Goal: Task Accomplishment & Management: Manage account settings

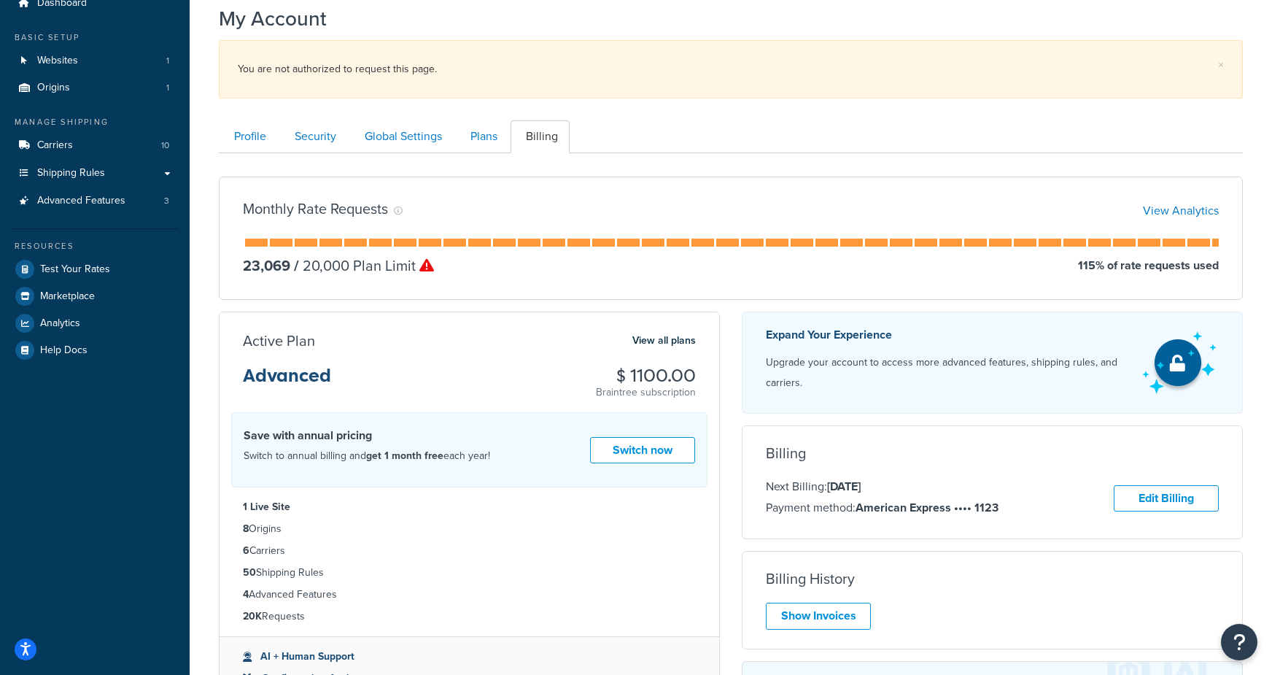
scroll to position [112, 0]
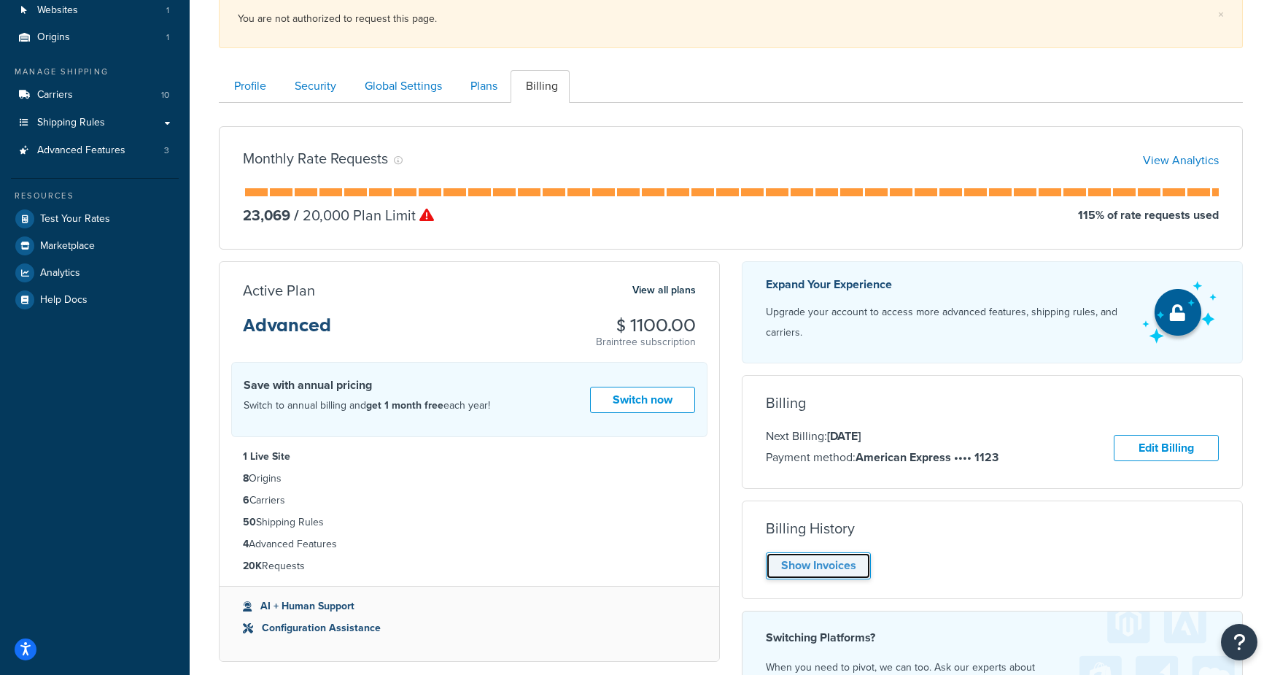
click at [836, 572] on link "Show Invoices" at bounding box center [818, 565] width 105 height 27
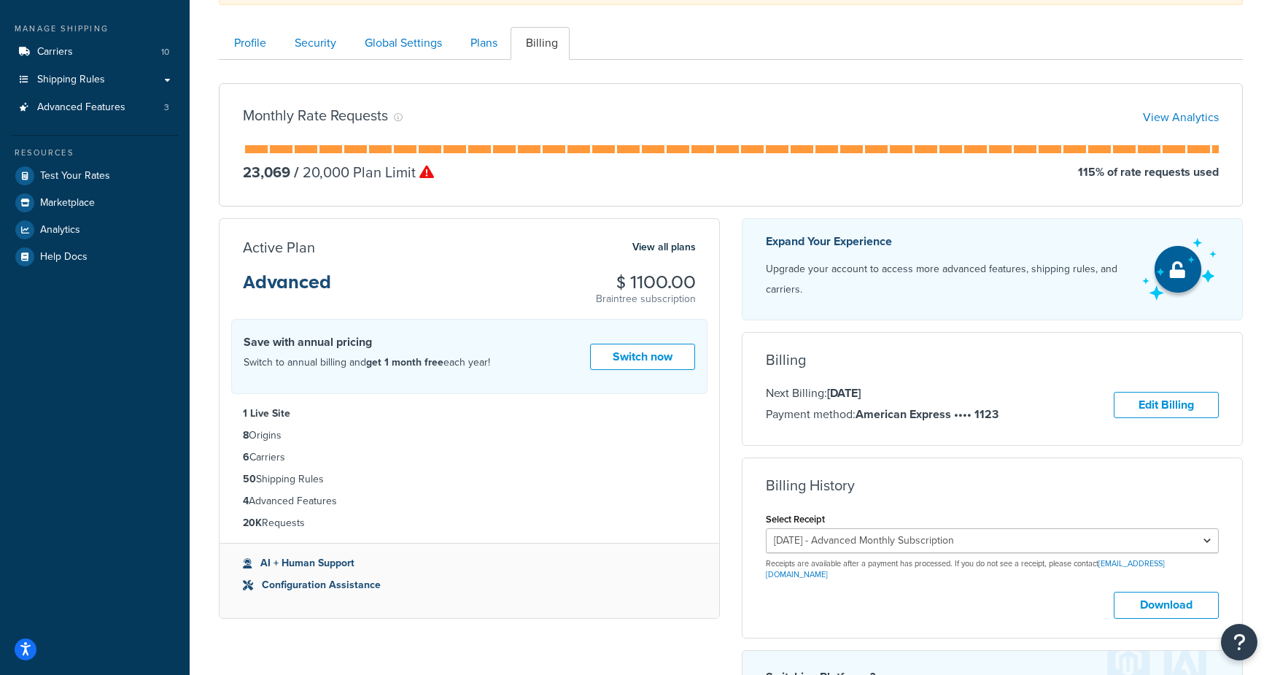
scroll to position [172, 0]
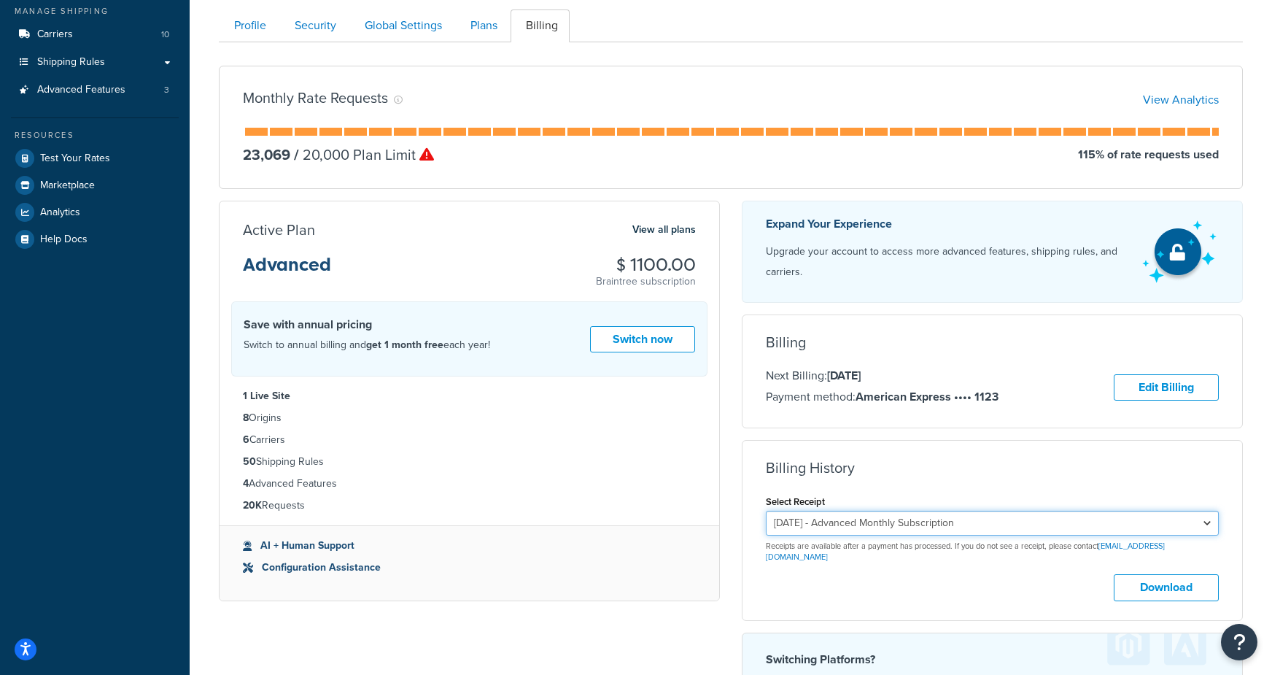
click at [939, 524] on select "October 10, 2025 - Advanced Monthly Subscription September 10, 2025 - Advanced …" at bounding box center [992, 522] width 453 height 25
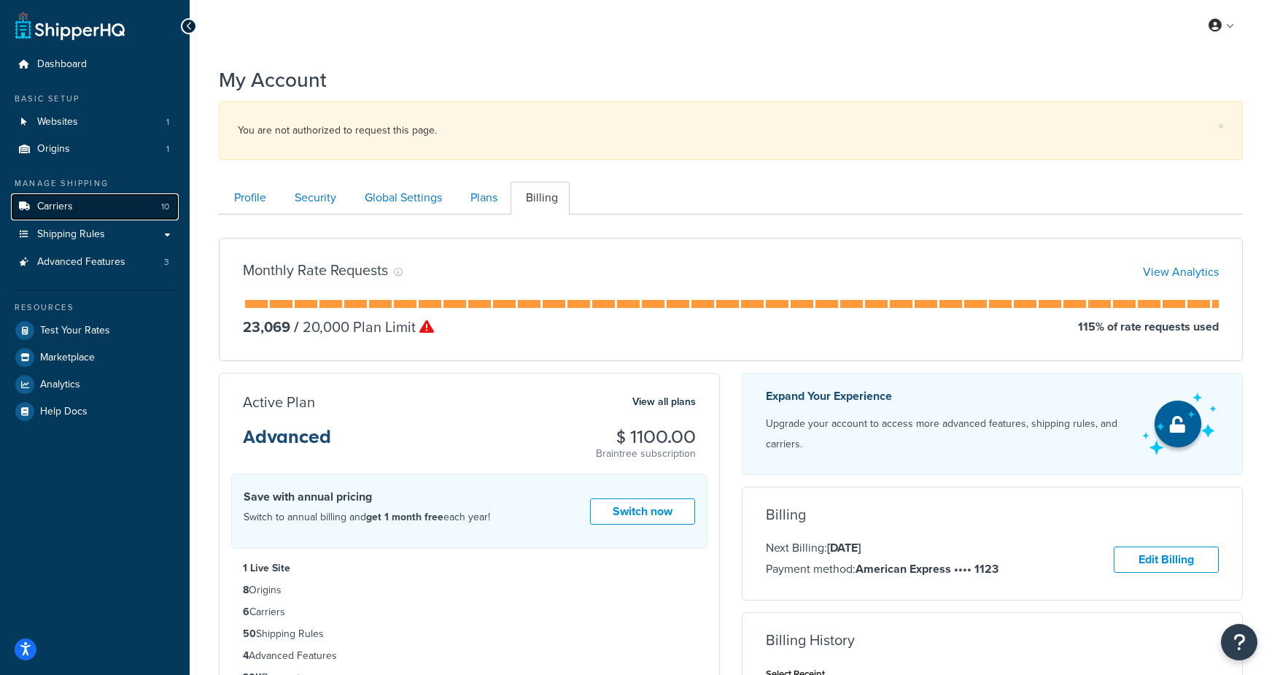
click at [94, 202] on link "Carriers 10" at bounding box center [95, 206] width 168 height 27
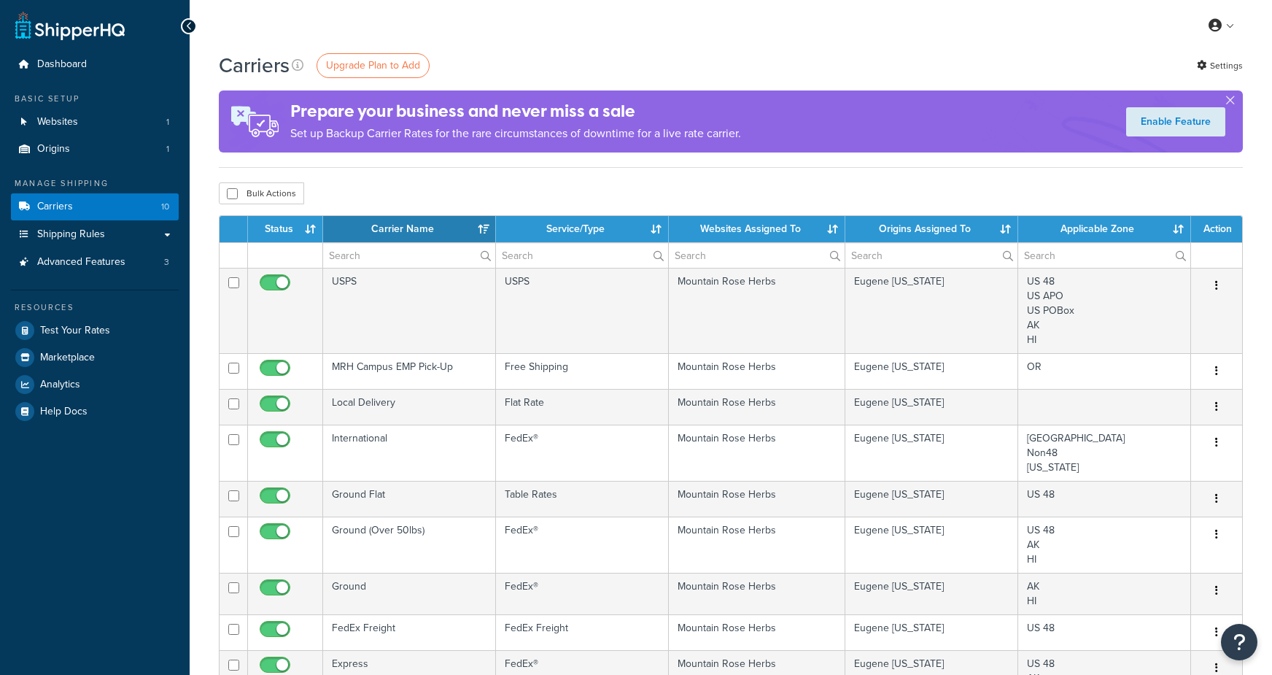
select select "15"
click at [64, 256] on span "Advanced Features" at bounding box center [81, 262] width 88 height 12
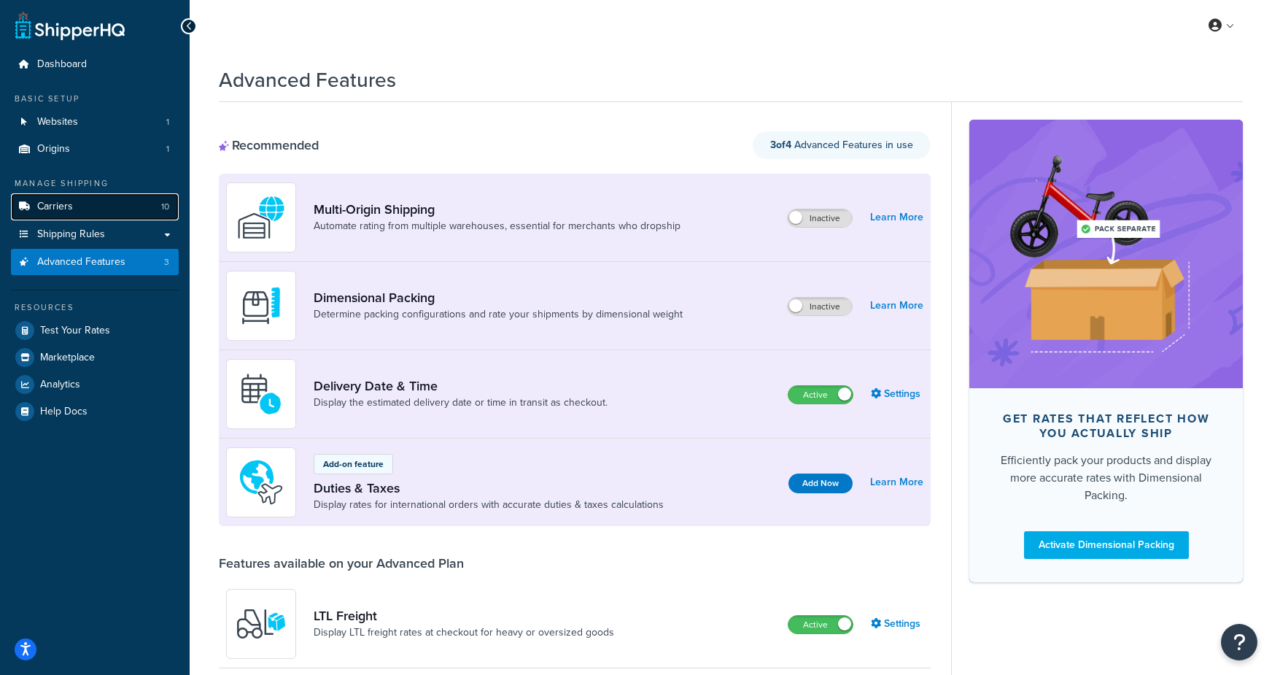
click at [79, 195] on link "Carriers 10" at bounding box center [95, 206] width 168 height 27
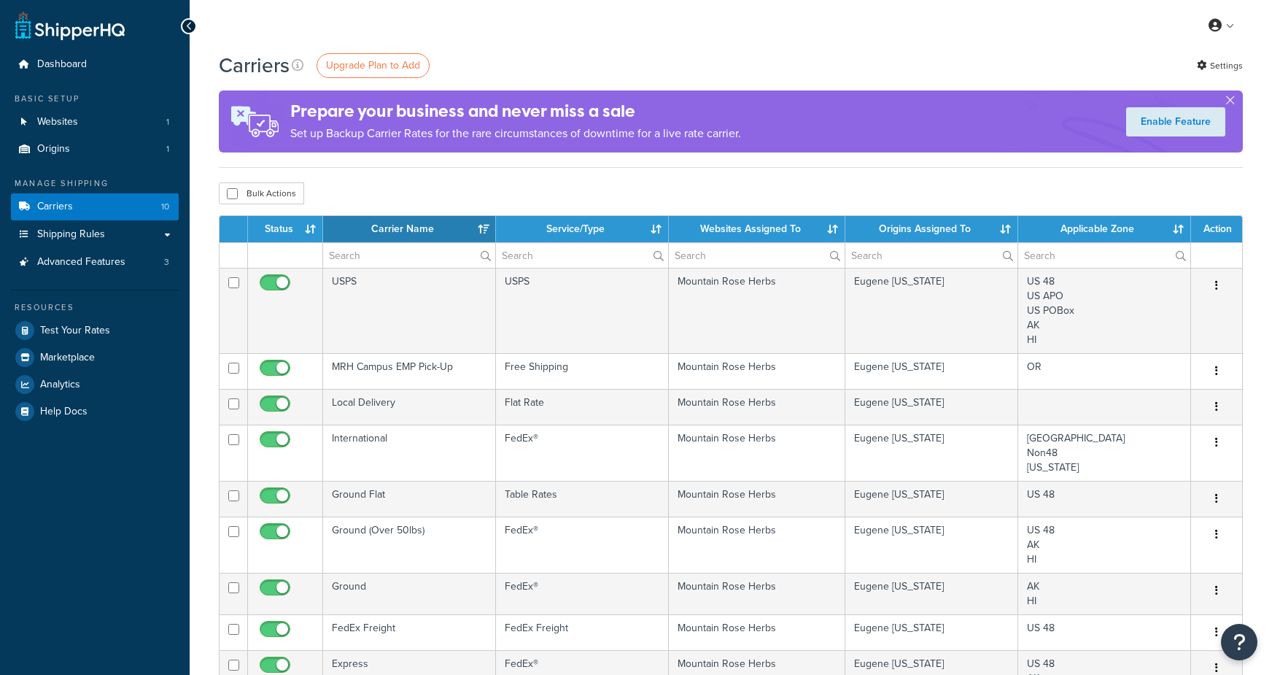
select select "15"
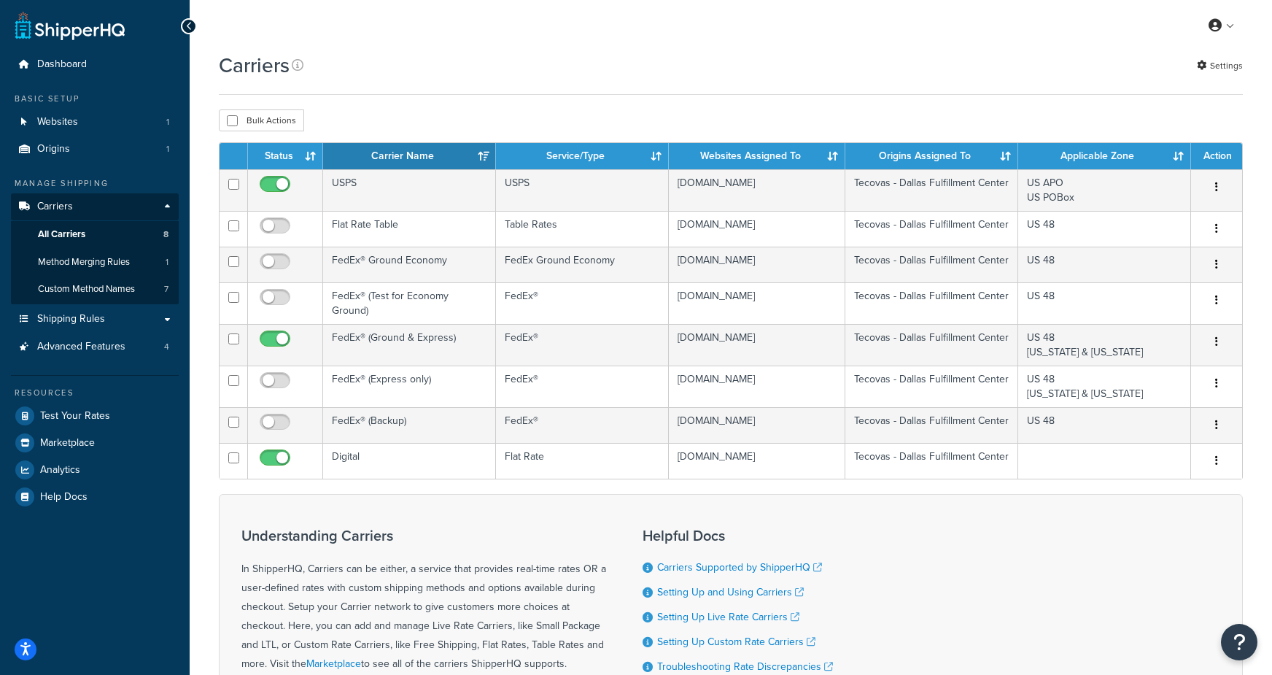
click at [440, 519] on div "Understanding Carriers In ShipperHQ, Carriers can be either, a service that pro…" at bounding box center [423, 628] width 365 height 224
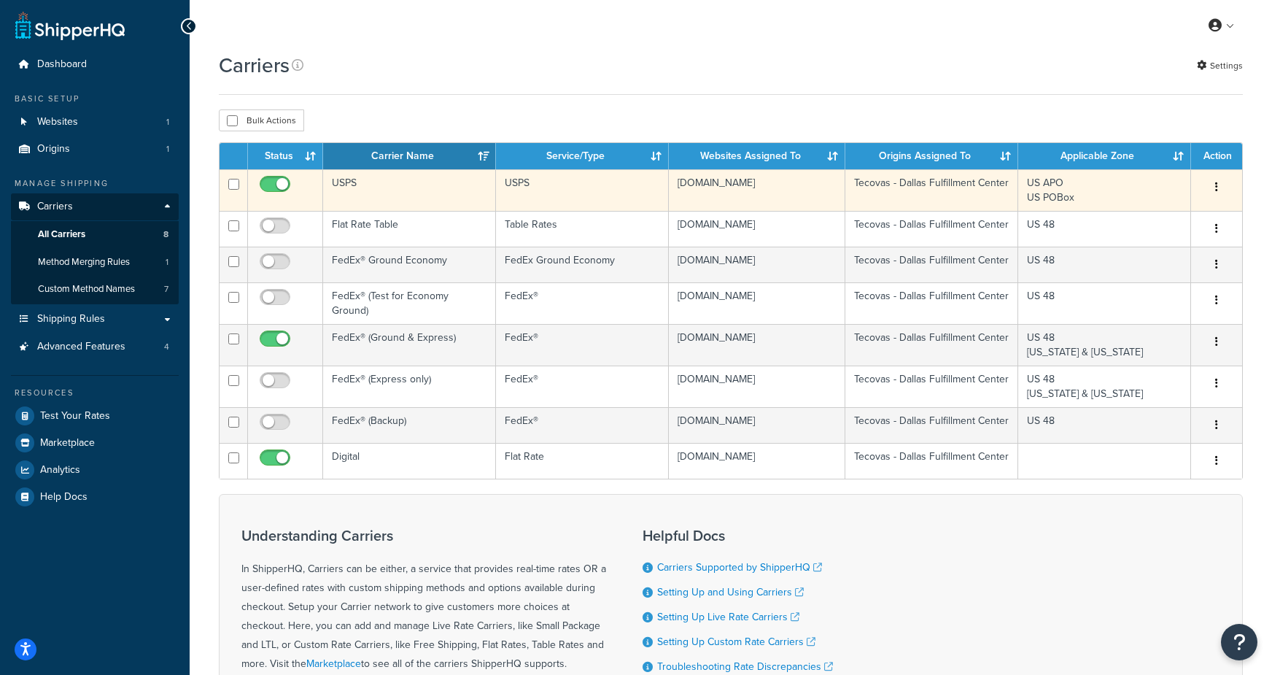
click at [333, 197] on td "USPS" at bounding box center [409, 190] width 173 height 42
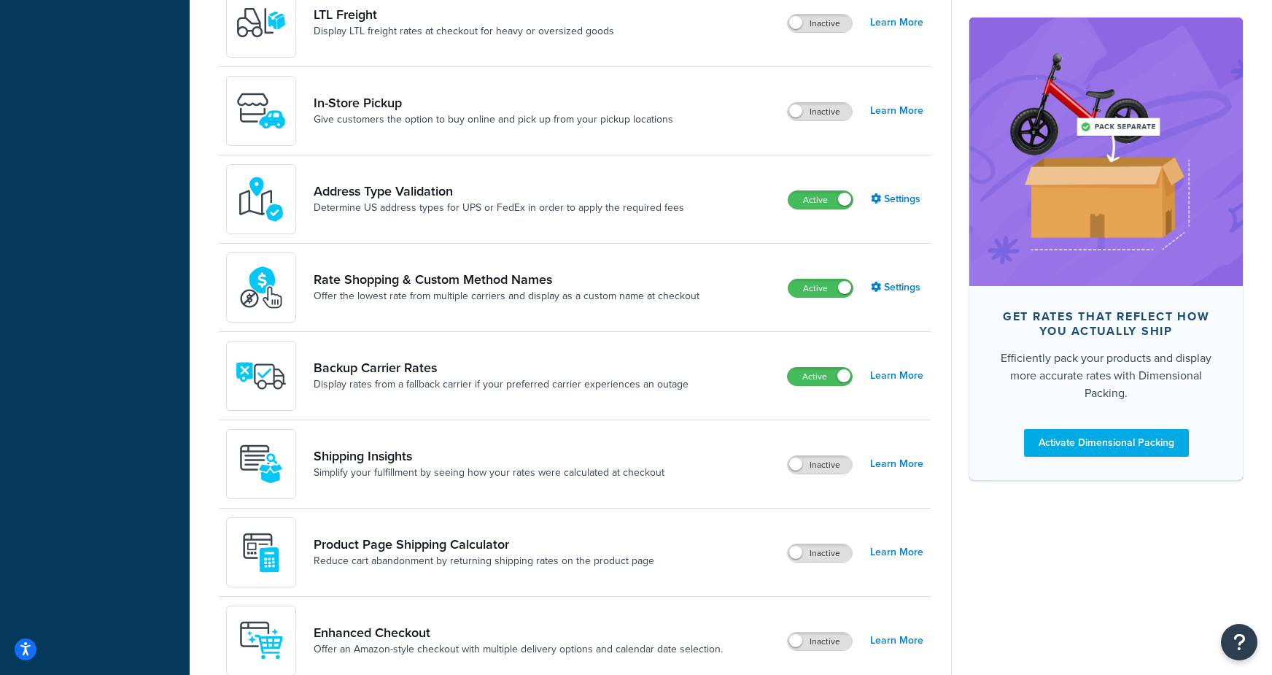
scroll to position [610, 0]
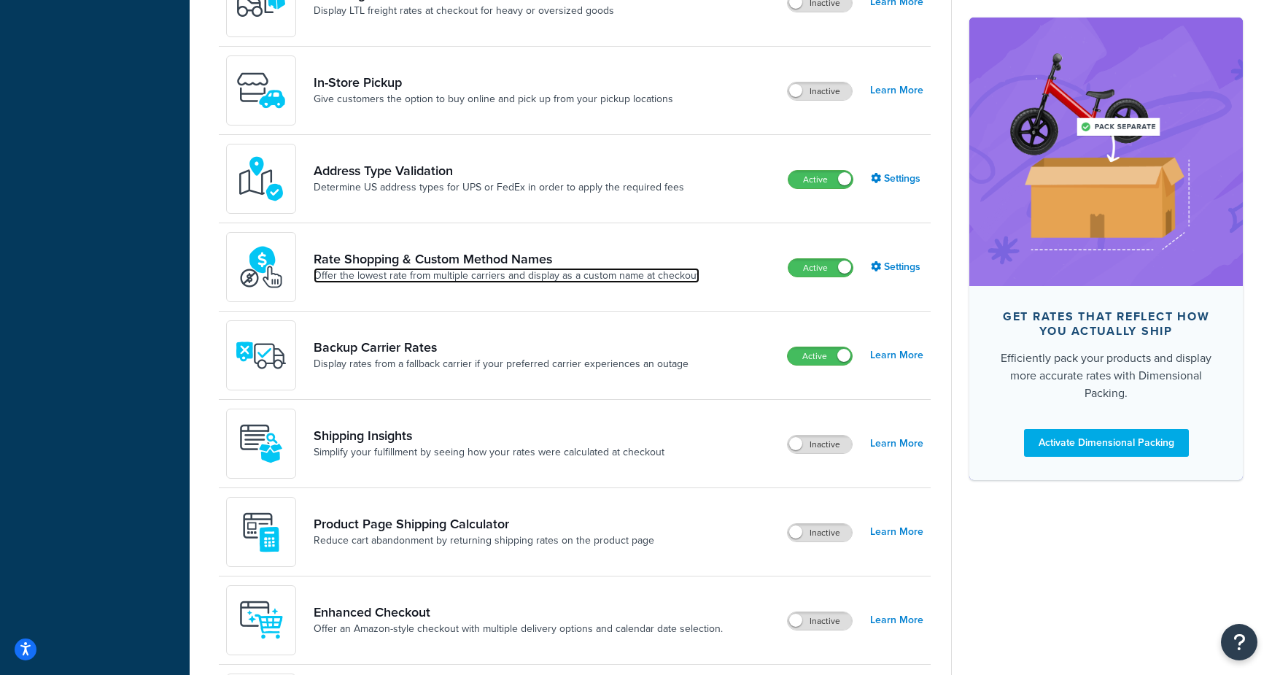
click at [532, 274] on link "Offer the lowest rate from multiple carriers and display as a custom name at ch…" at bounding box center [507, 275] width 386 height 15
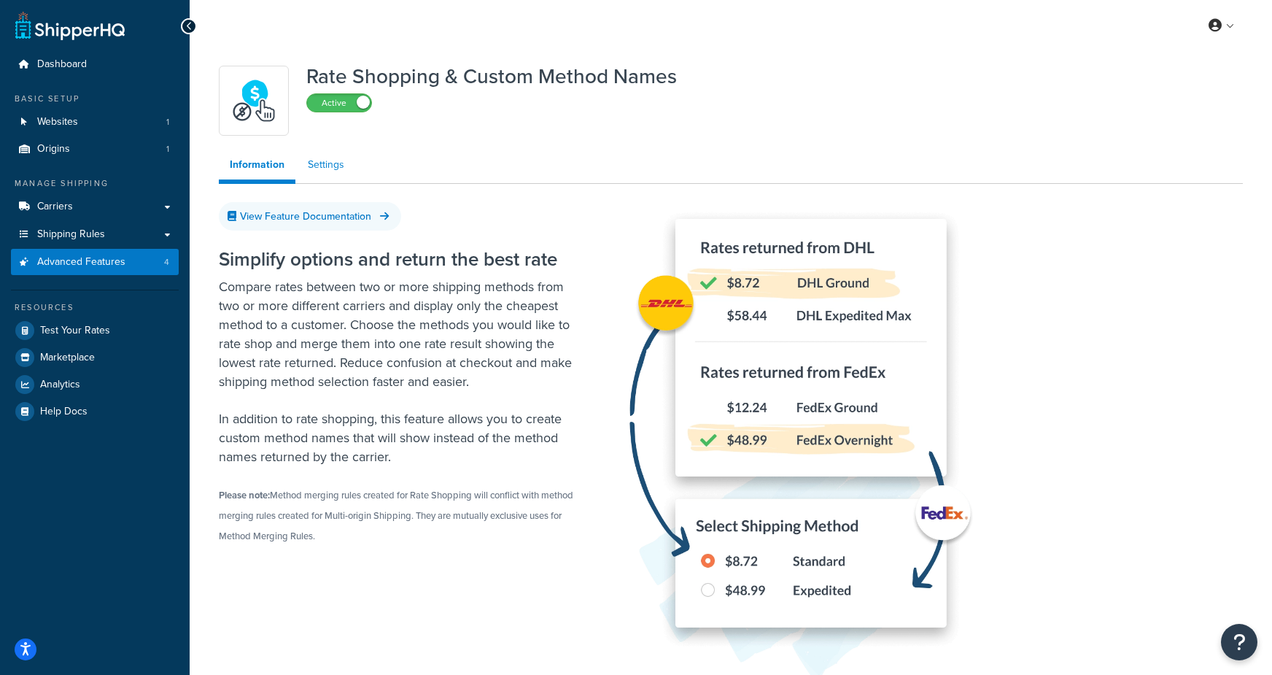
click at [316, 155] on link "Settings" at bounding box center [326, 164] width 58 height 29
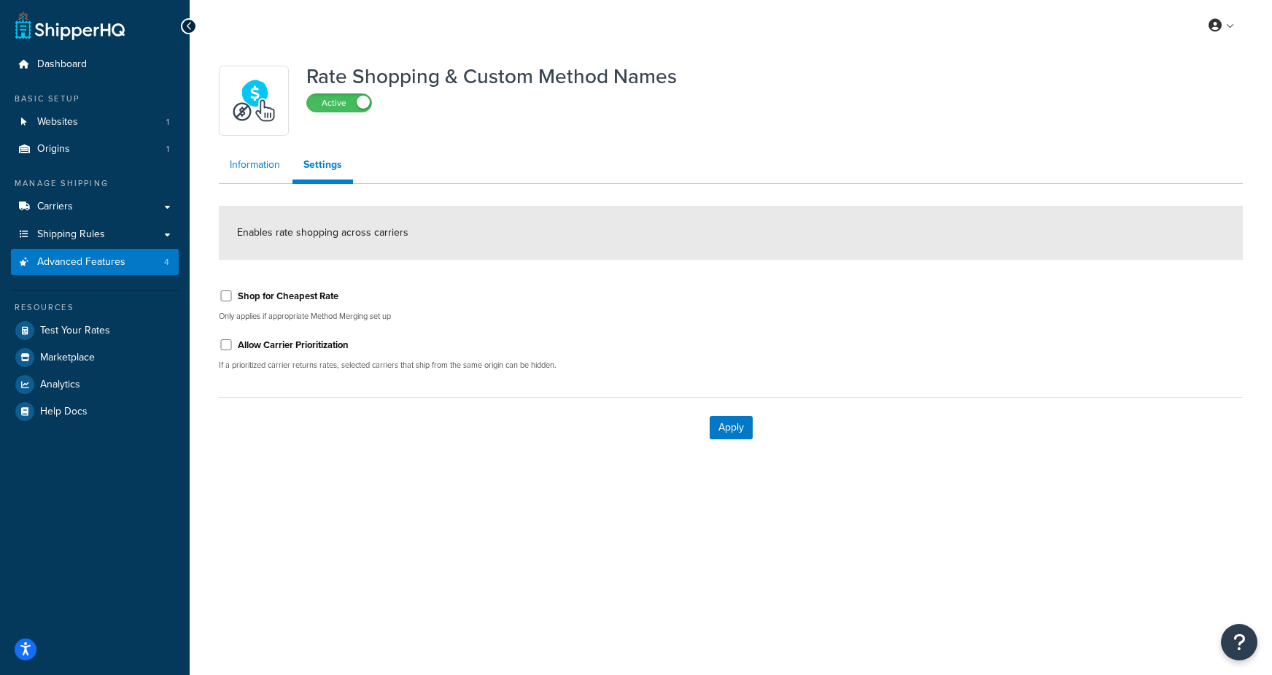
click at [247, 163] on link "Information" at bounding box center [255, 164] width 72 height 29
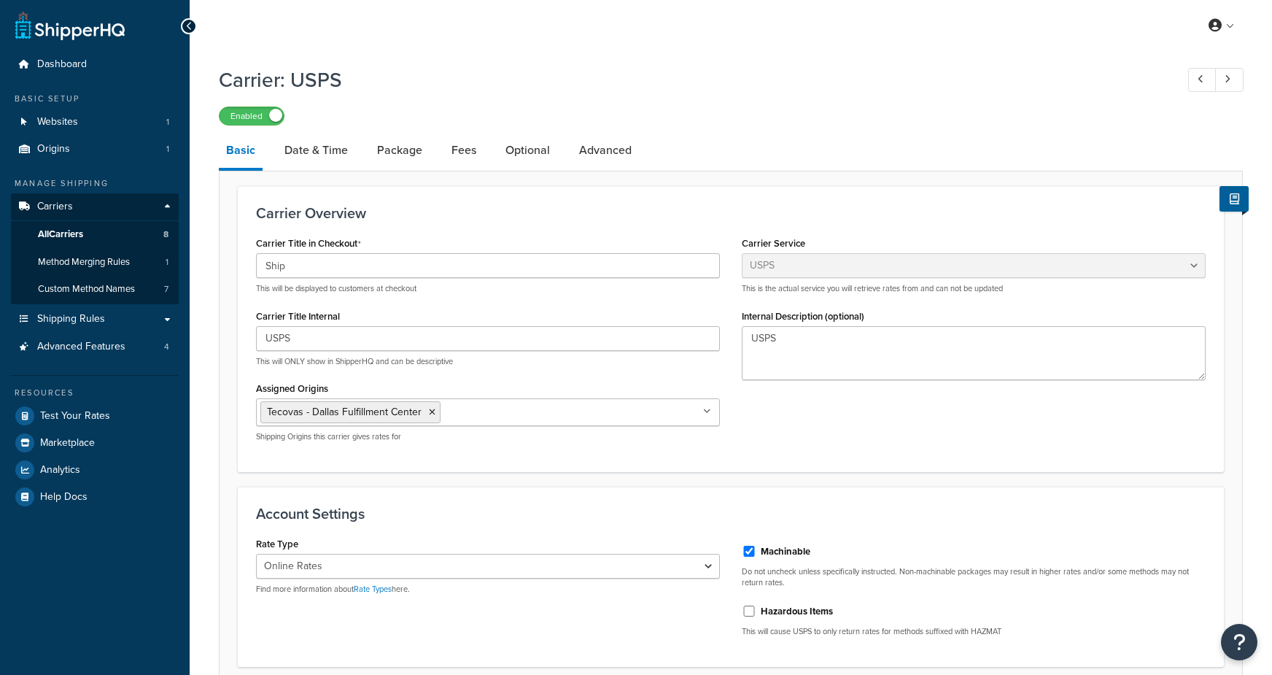
select select "usps"
select select "ONLINE"
click at [335, 142] on link "Date & Time" at bounding box center [316, 150] width 78 height 35
select select "MEd"
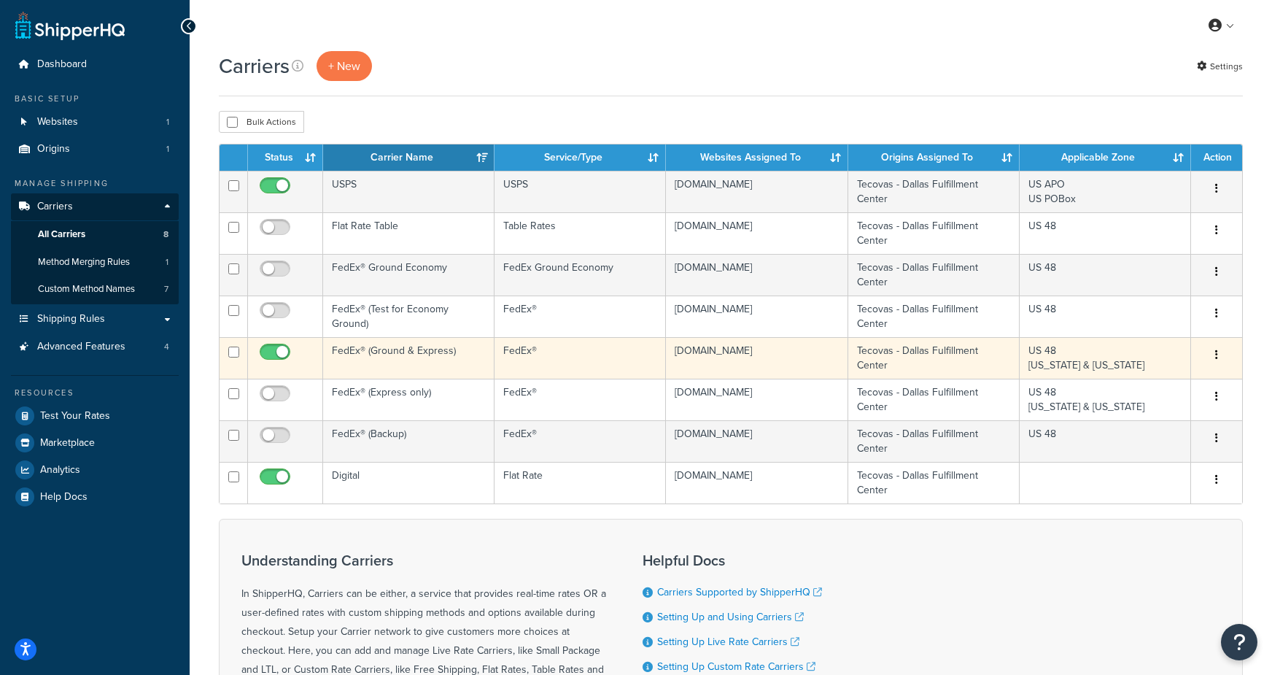
click at [349, 357] on td "FedEx® (Ground & Express)" at bounding box center [408, 358] width 171 height 42
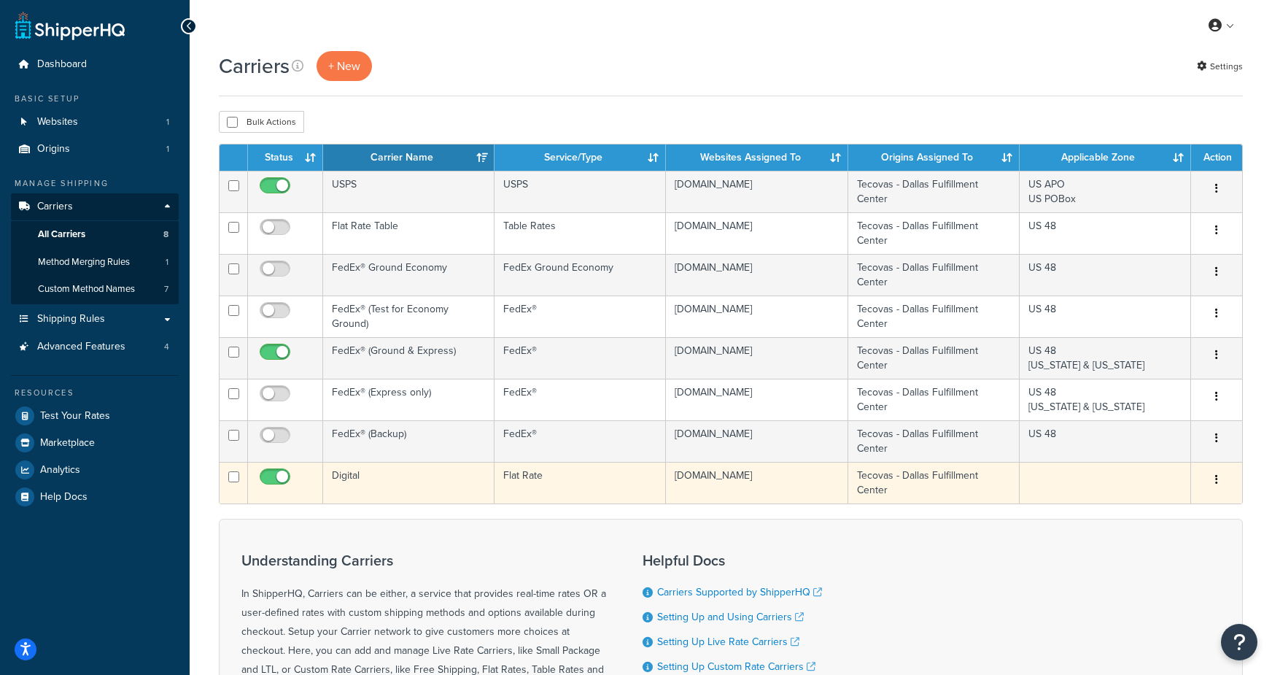
click at [375, 488] on td "Digital" at bounding box center [408, 483] width 171 height 42
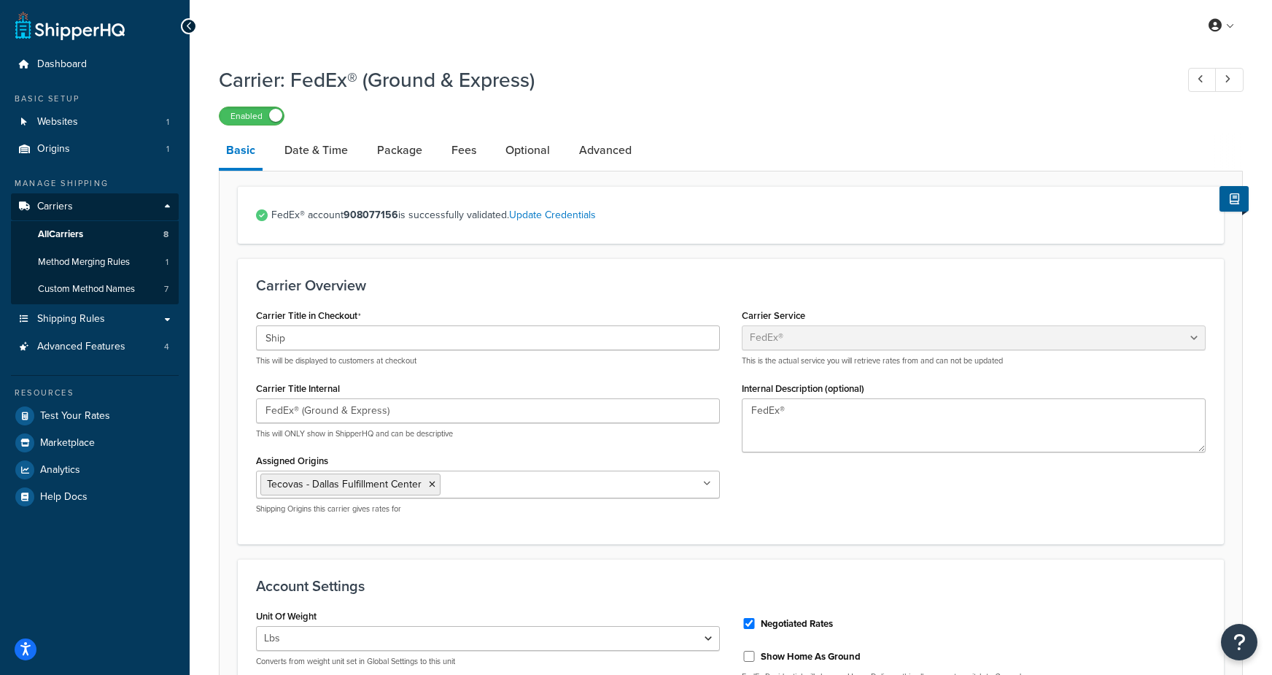
select select "fedEx"
select select "REGULAR_PICKUP"
select select "YOUR_PACKAGING"
click at [303, 152] on link "Date & Time" at bounding box center [316, 150] width 78 height 35
select select "MEd"
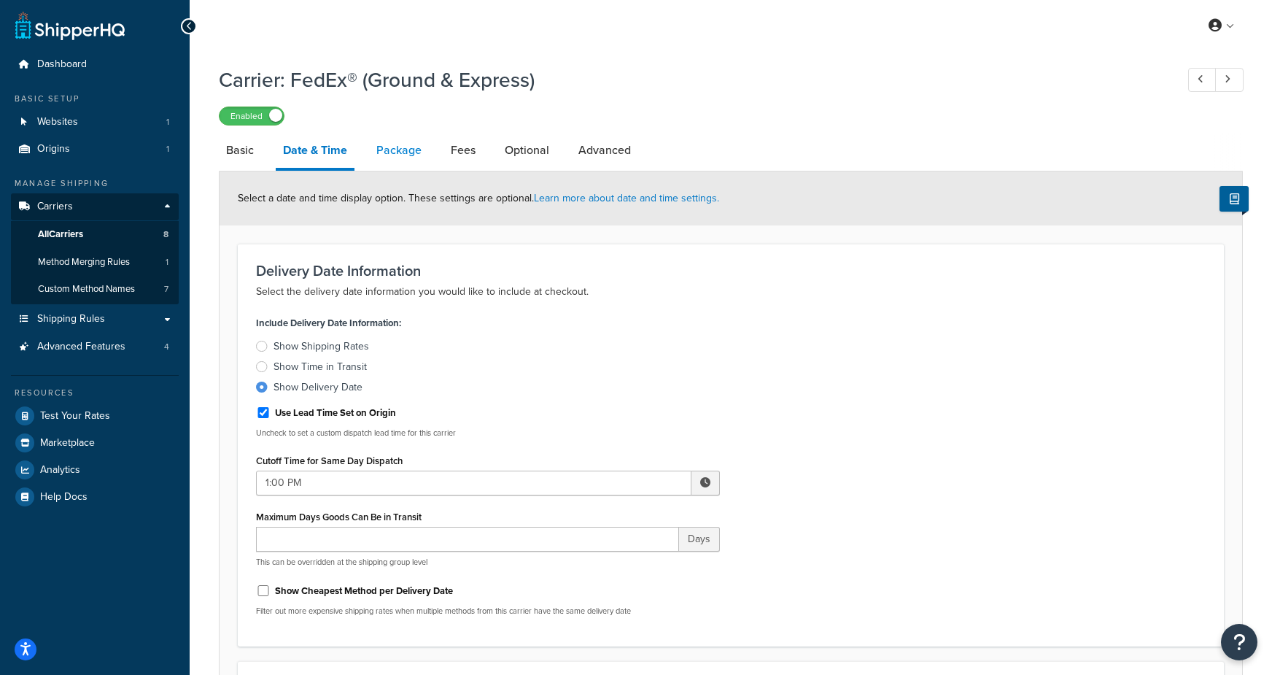
click at [381, 149] on link "Package" at bounding box center [399, 150] width 60 height 35
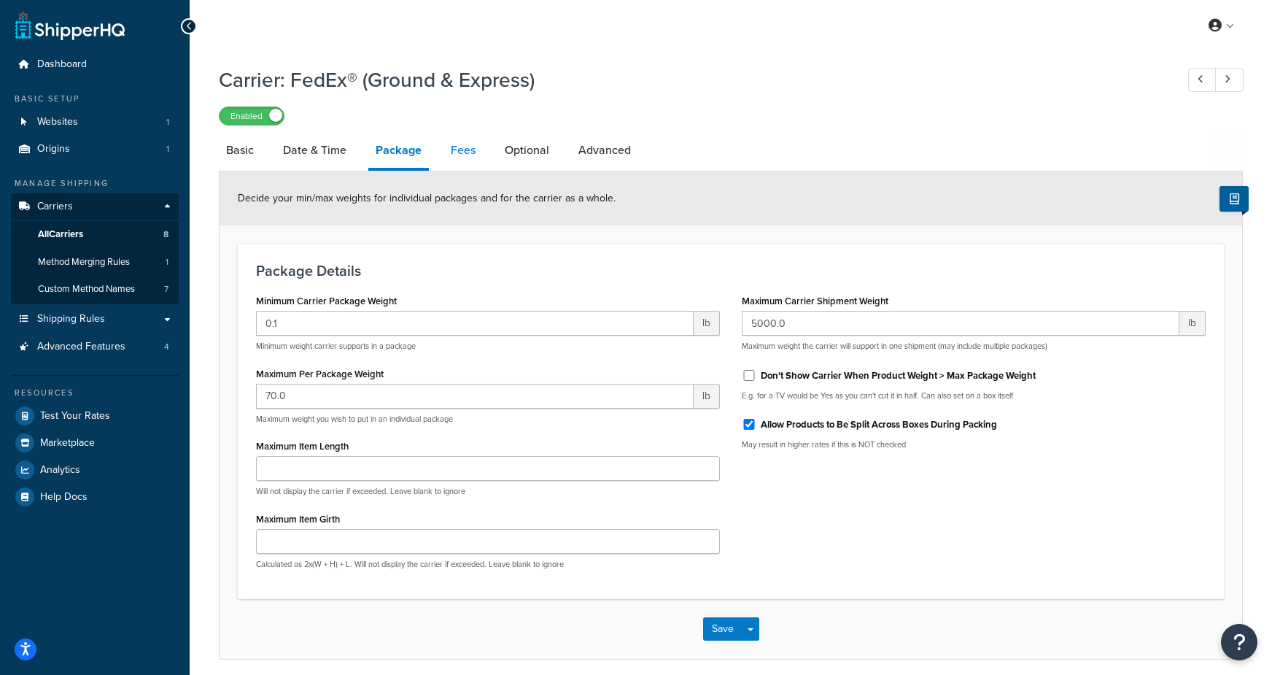
click at [469, 149] on link "Fees" at bounding box center [462, 150] width 39 height 35
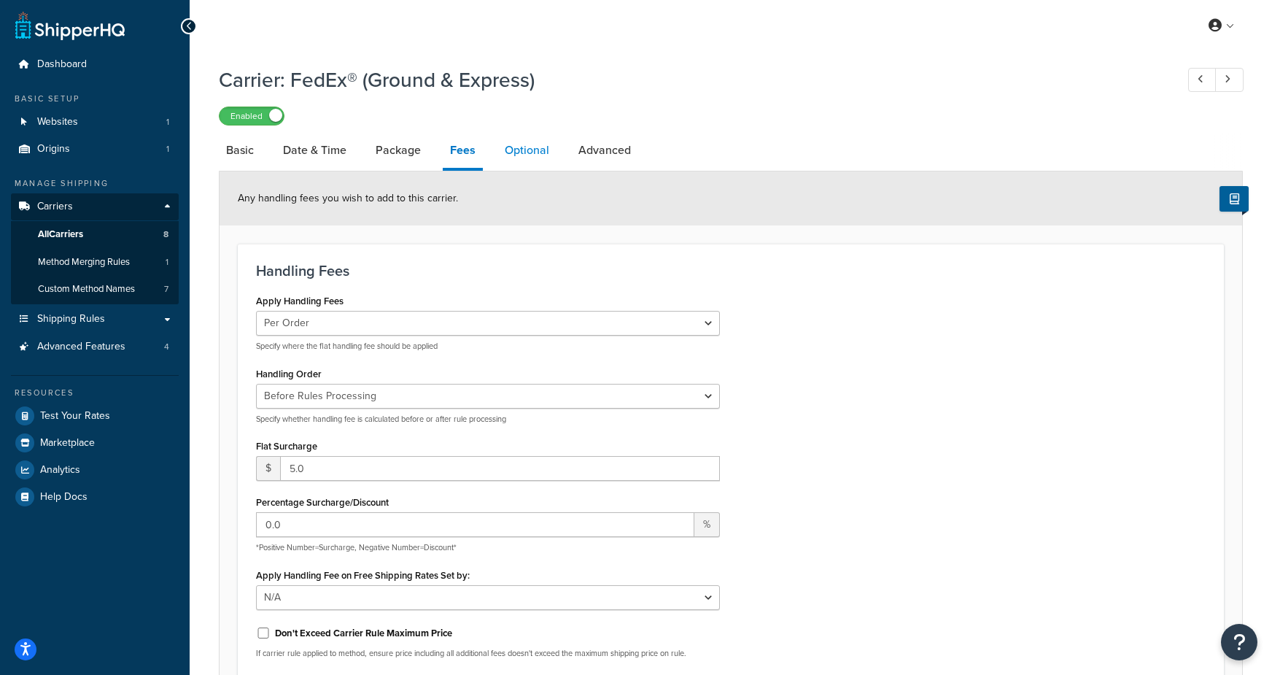
click at [541, 153] on link "Optional" at bounding box center [526, 150] width 59 height 35
select select "57508"
select select "residential"
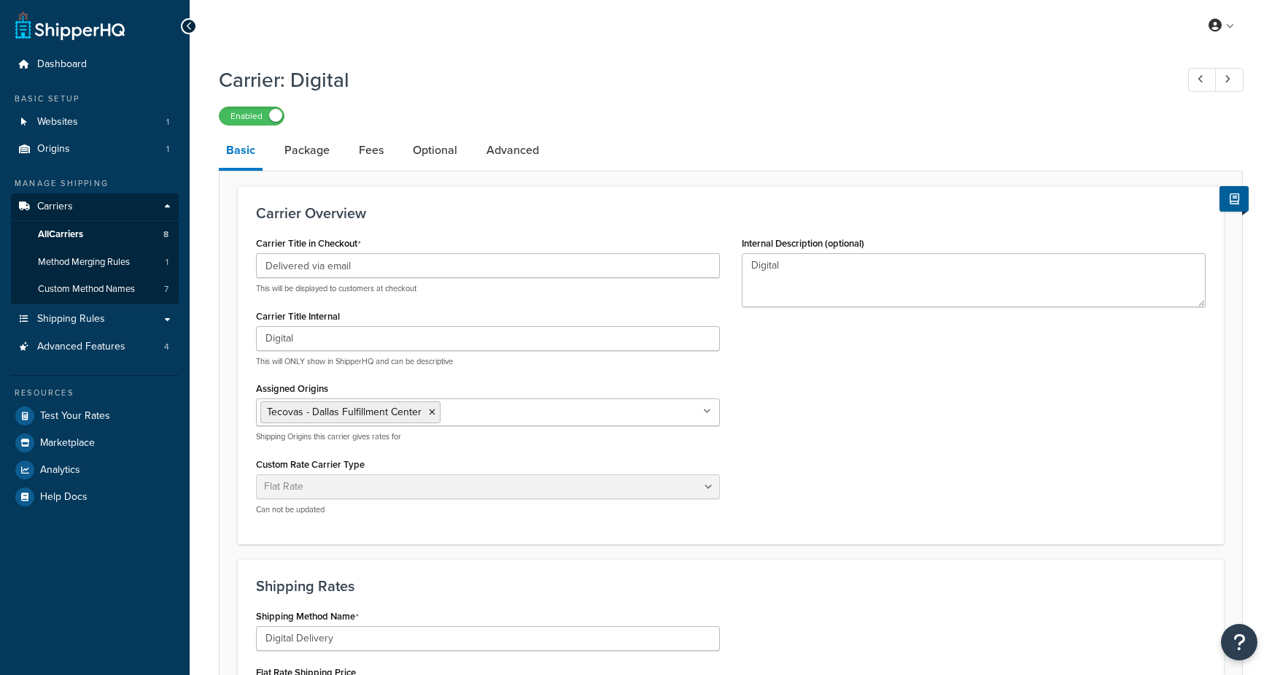
select select "flat"
click at [322, 153] on link "Package" at bounding box center [307, 150] width 60 height 35
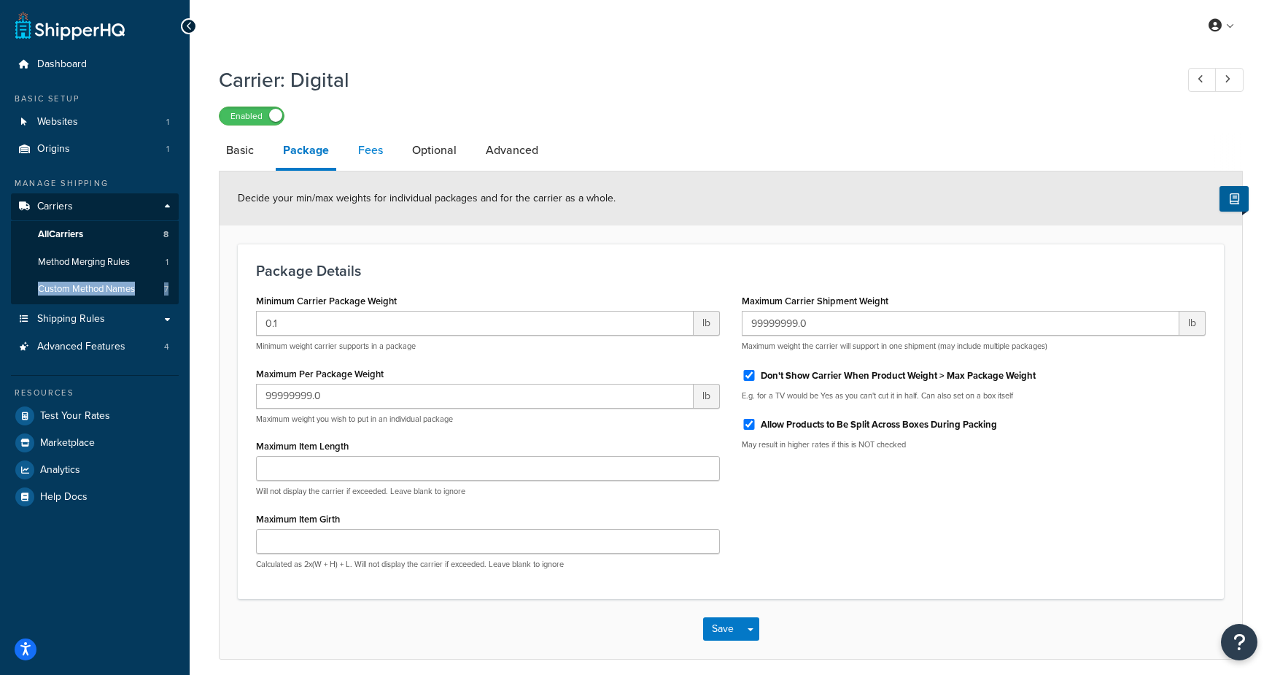
click at [362, 152] on link "Fees" at bounding box center [370, 150] width 39 height 35
select select "AFTER"
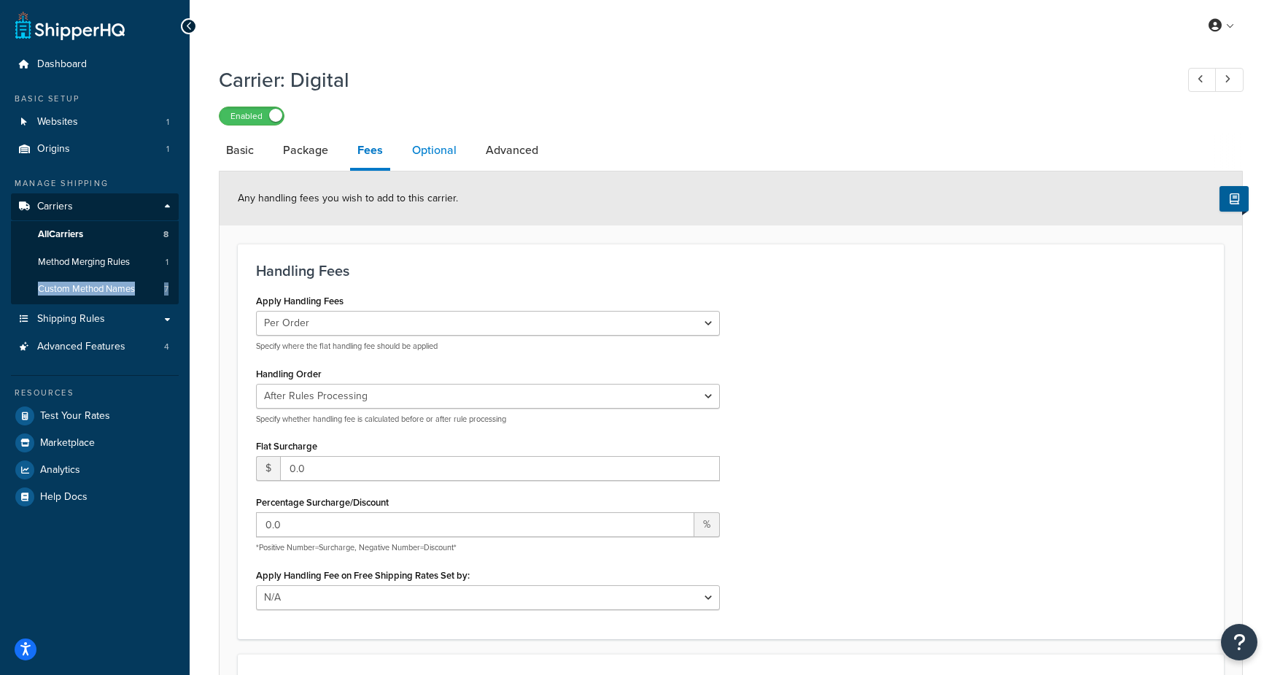
click at [429, 150] on link "Optional" at bounding box center [434, 150] width 59 height 35
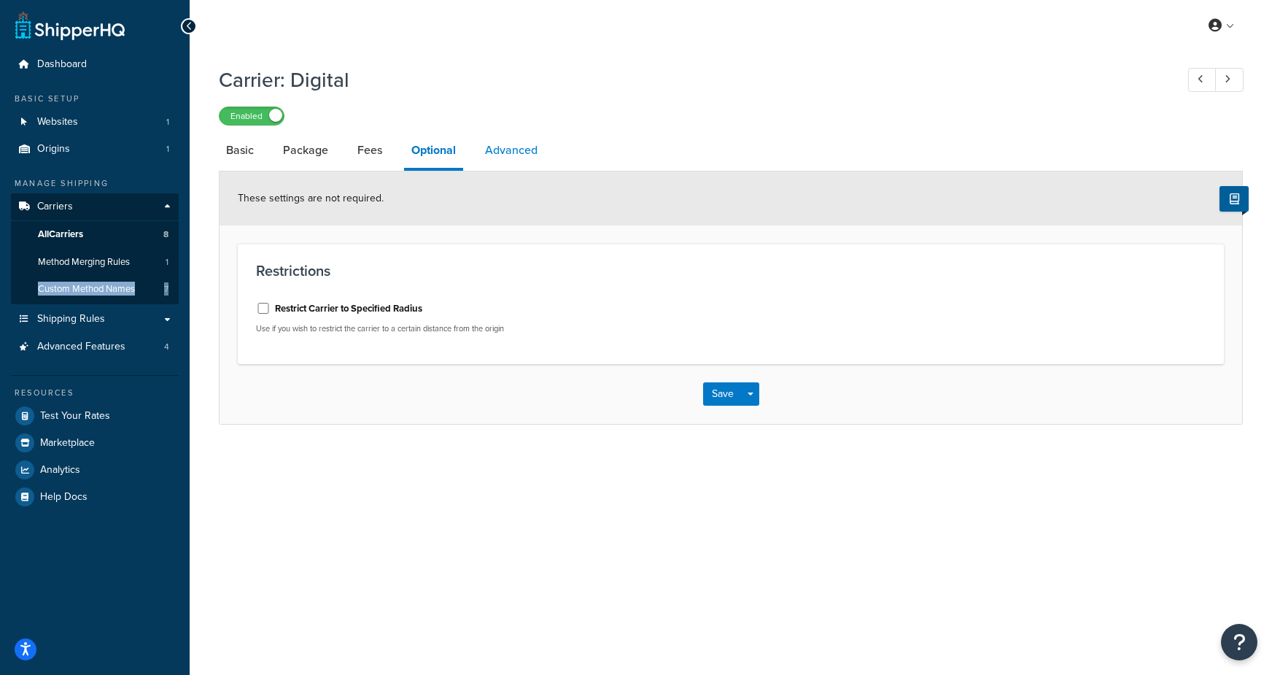
click at [505, 154] on link "Advanced" at bounding box center [511, 150] width 67 height 35
select select "false"
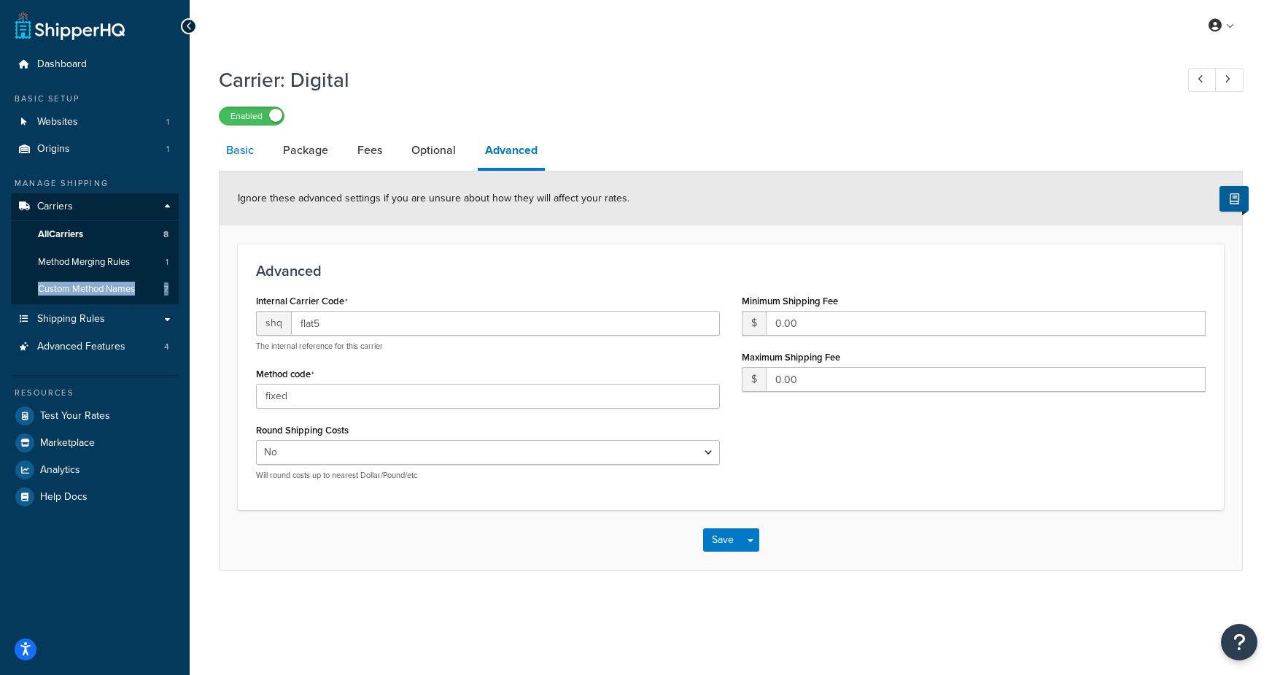
click at [229, 160] on link "Basic" at bounding box center [240, 150] width 42 height 35
select select "flat"
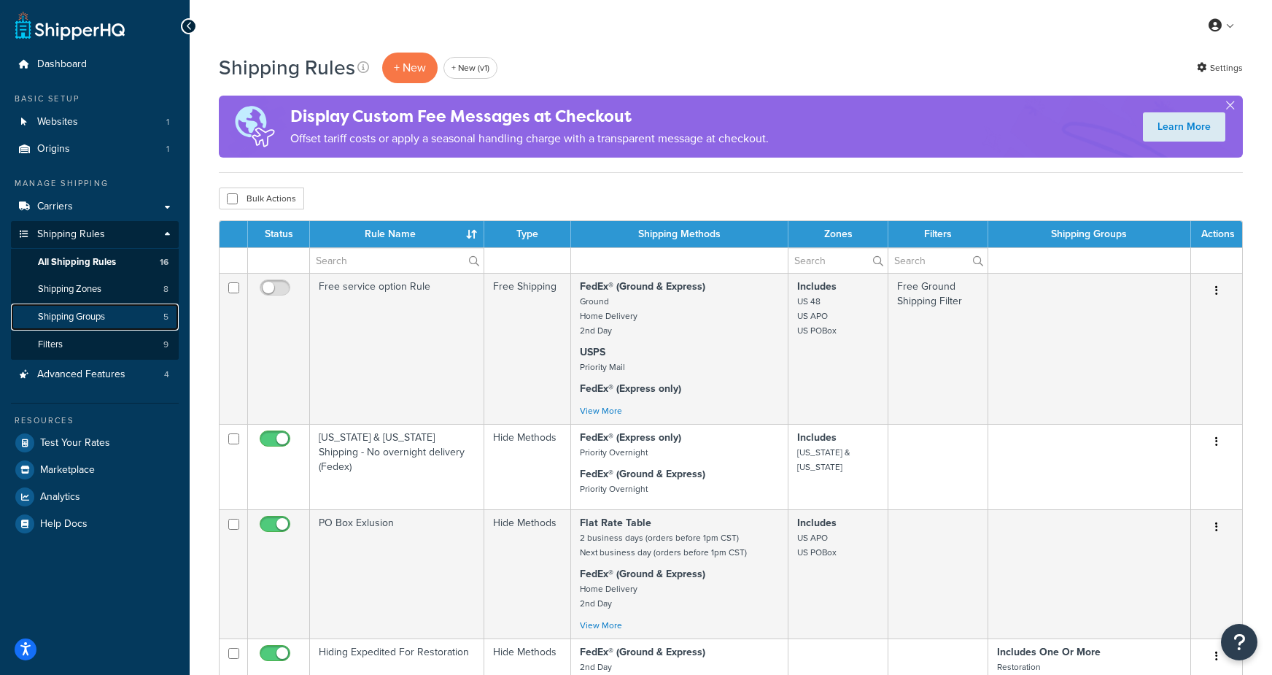
click at [92, 313] on span "Shipping Groups" at bounding box center [71, 317] width 67 height 12
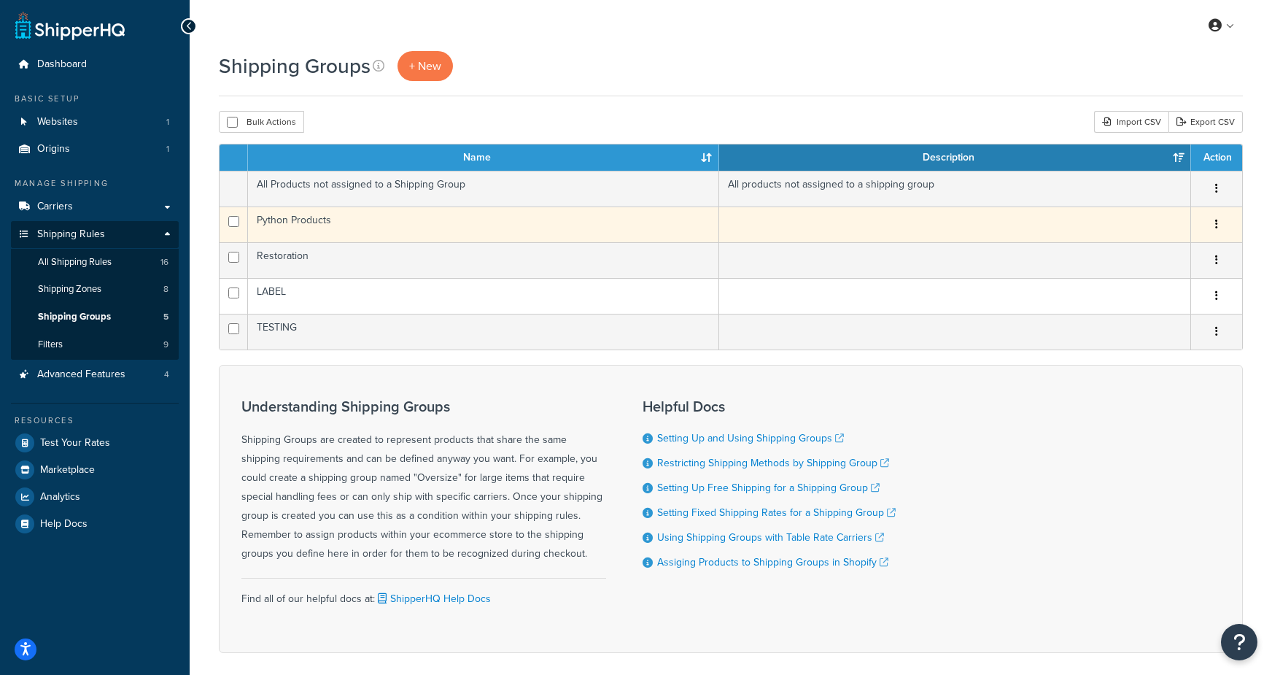
click at [301, 228] on td "Python Products" at bounding box center [483, 224] width 471 height 36
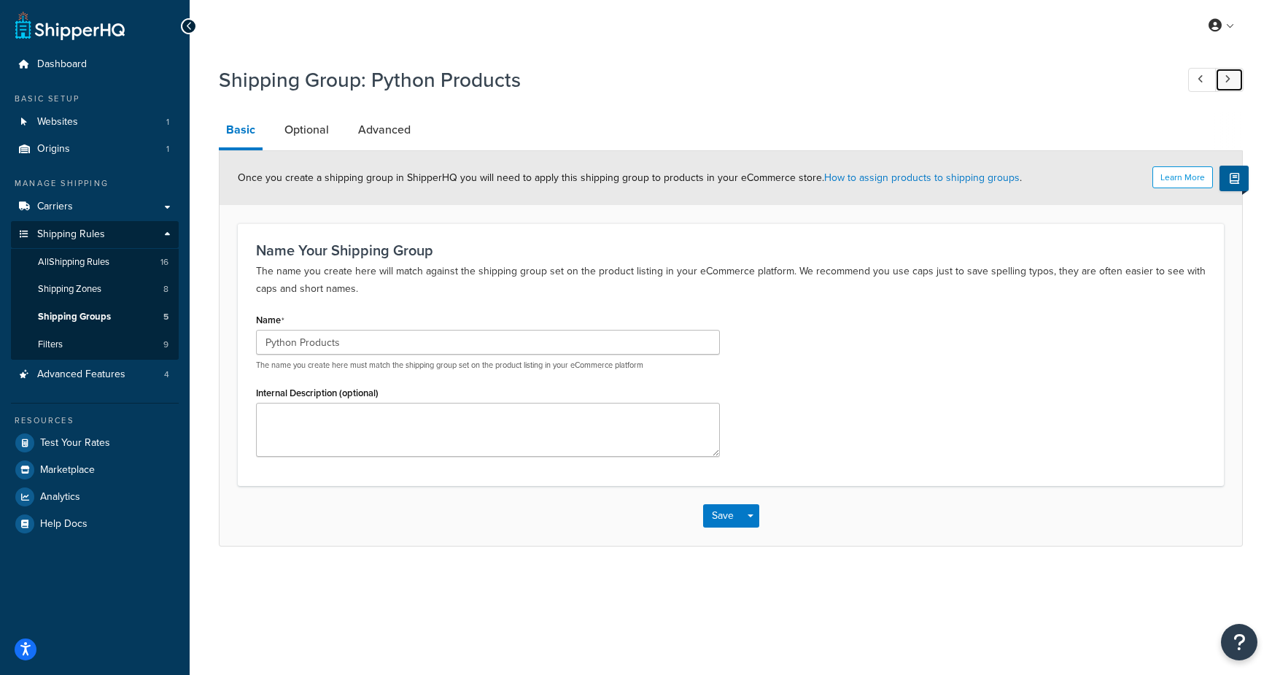
click at [1228, 85] on link at bounding box center [1229, 80] width 28 height 24
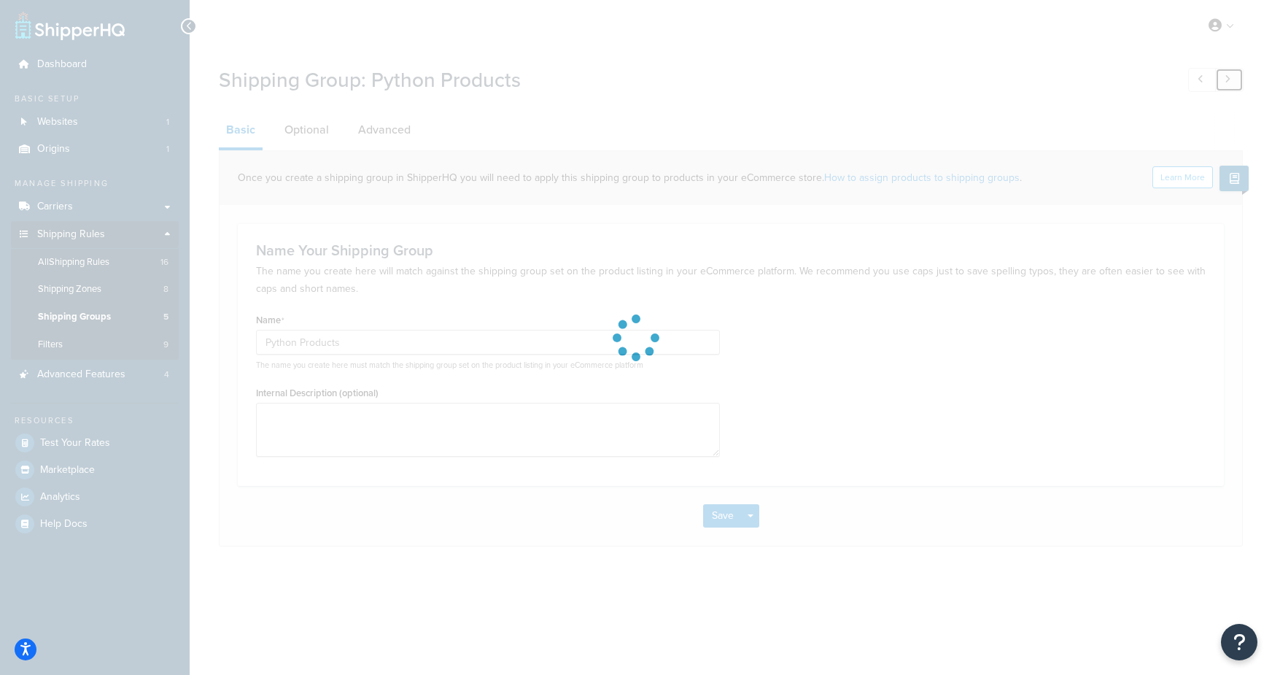
type input "Restoration"
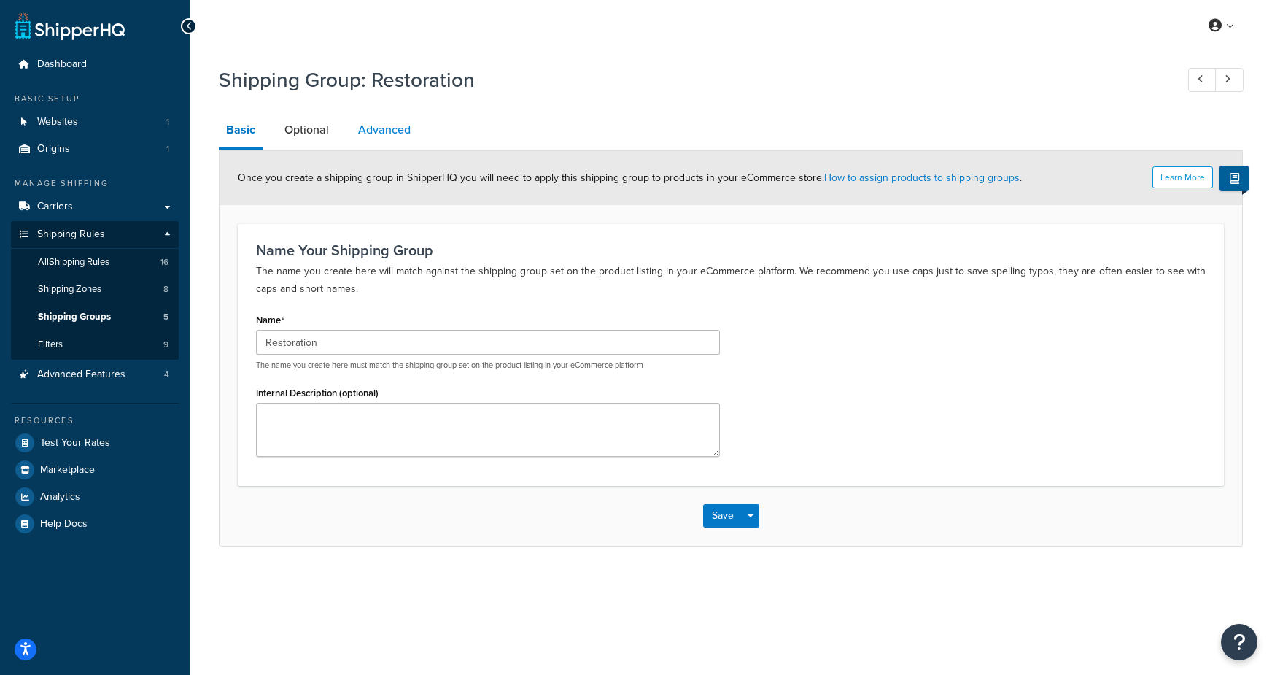
drag, startPoint x: 382, startPoint y: 126, endPoint x: 360, endPoint y: 125, distance: 22.6
click at [382, 126] on link "Advanced" at bounding box center [384, 129] width 67 height 35
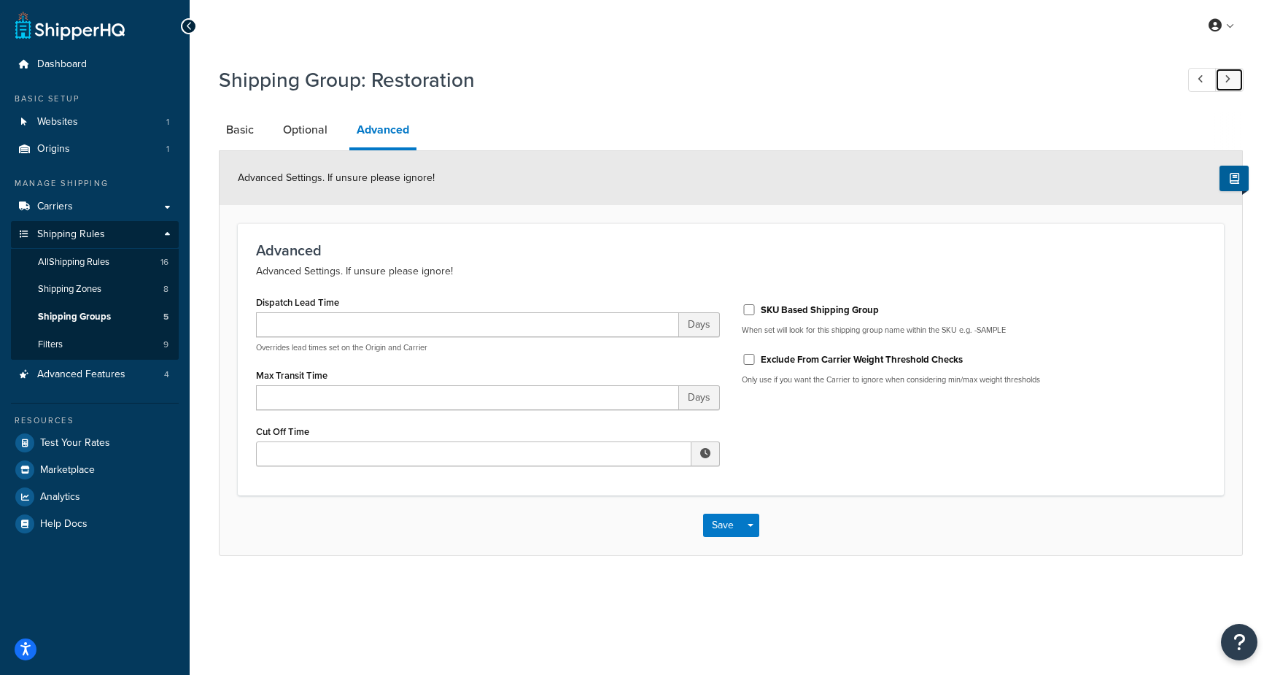
click at [1235, 80] on link at bounding box center [1229, 80] width 28 height 24
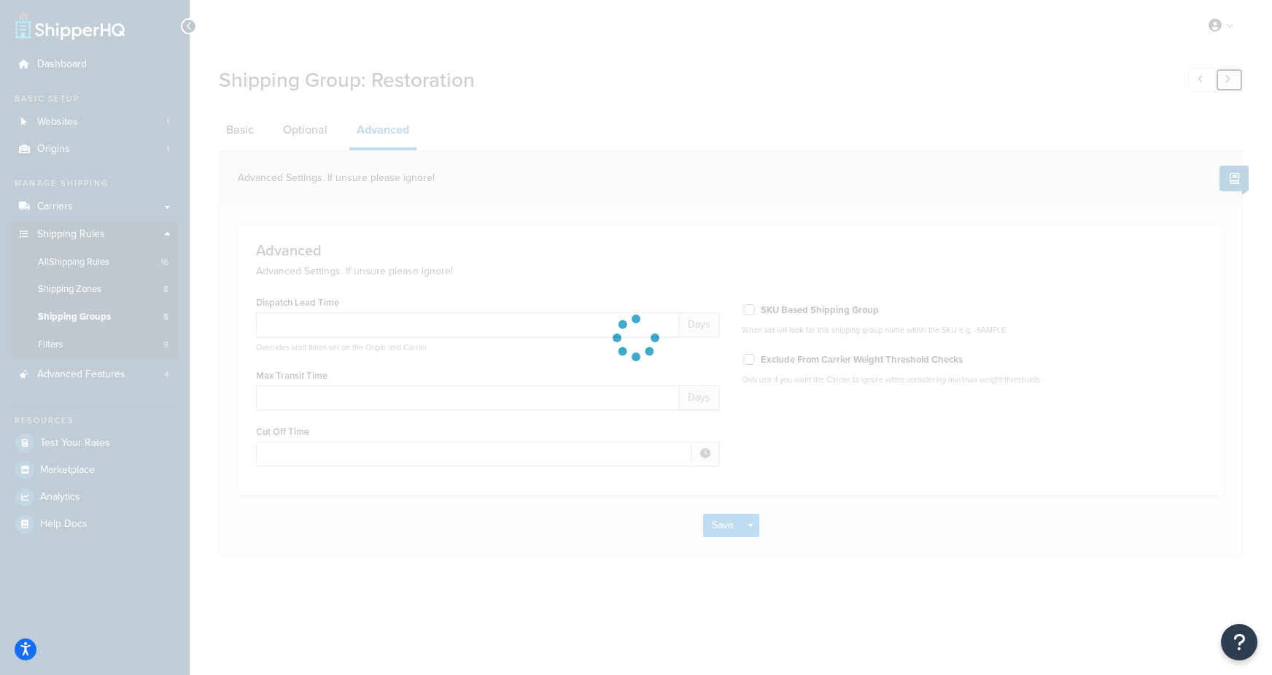
type input "0"
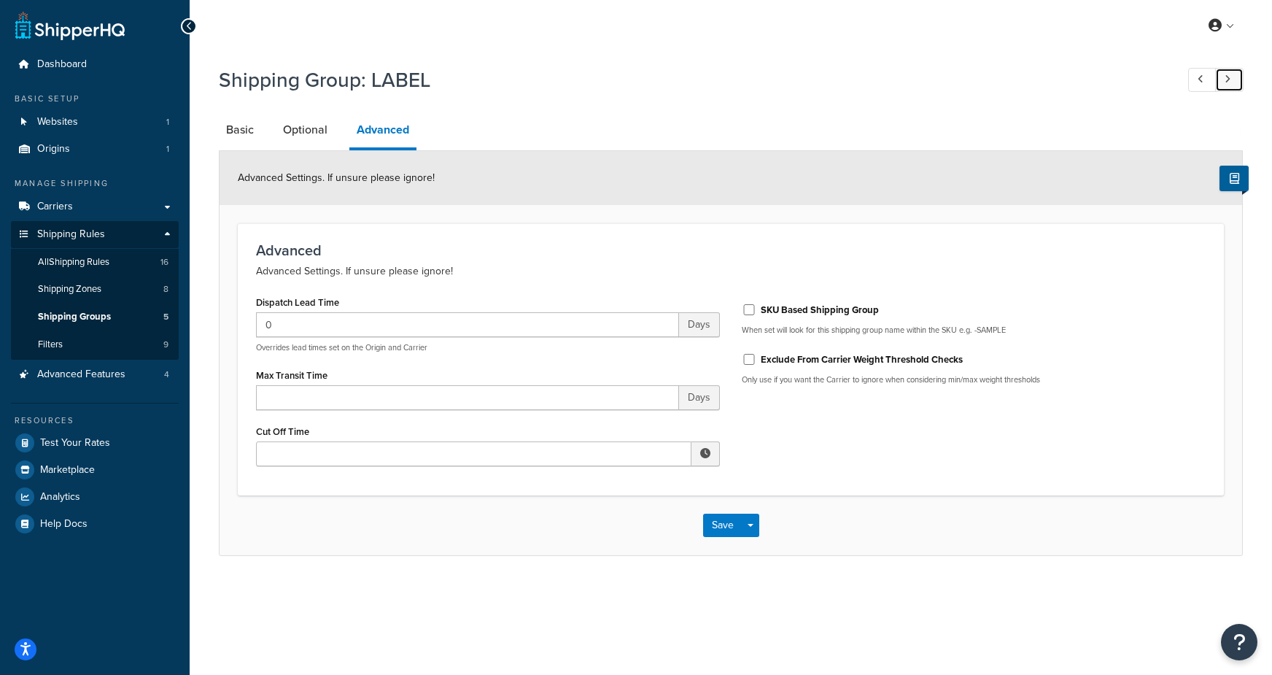
click at [1235, 80] on link at bounding box center [1229, 80] width 28 height 24
type input "0"
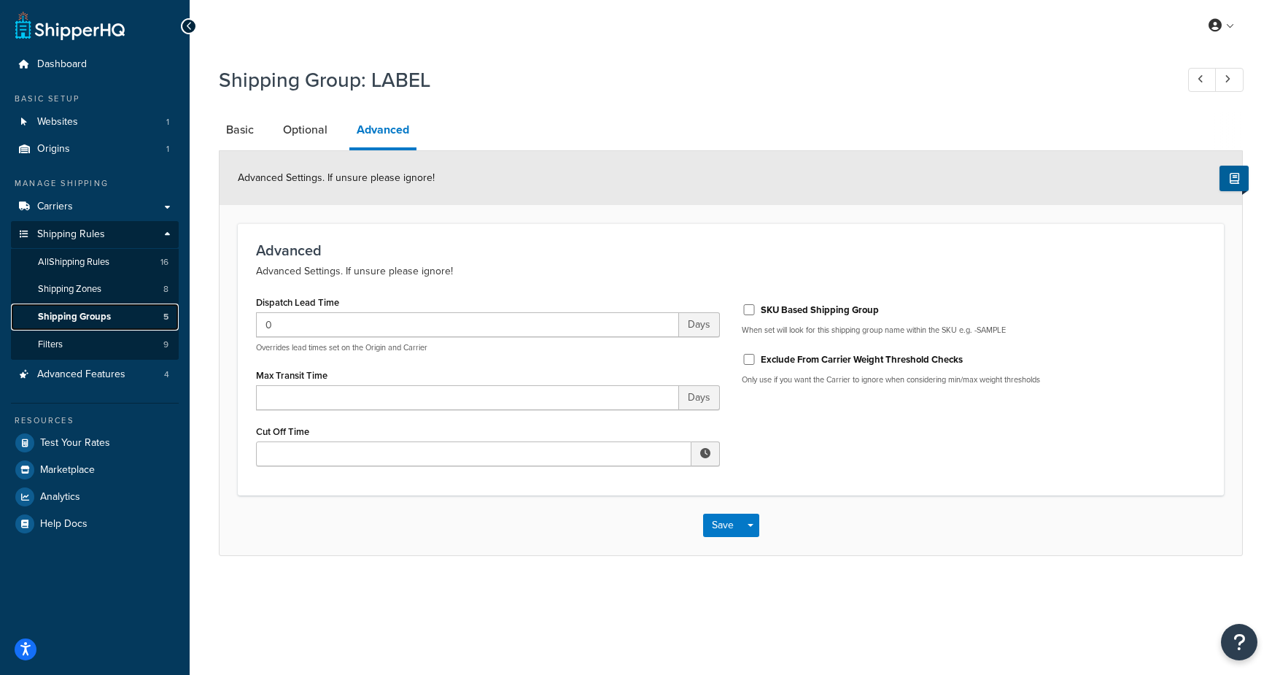
click at [88, 320] on span "Shipping Groups" at bounding box center [74, 317] width 73 height 12
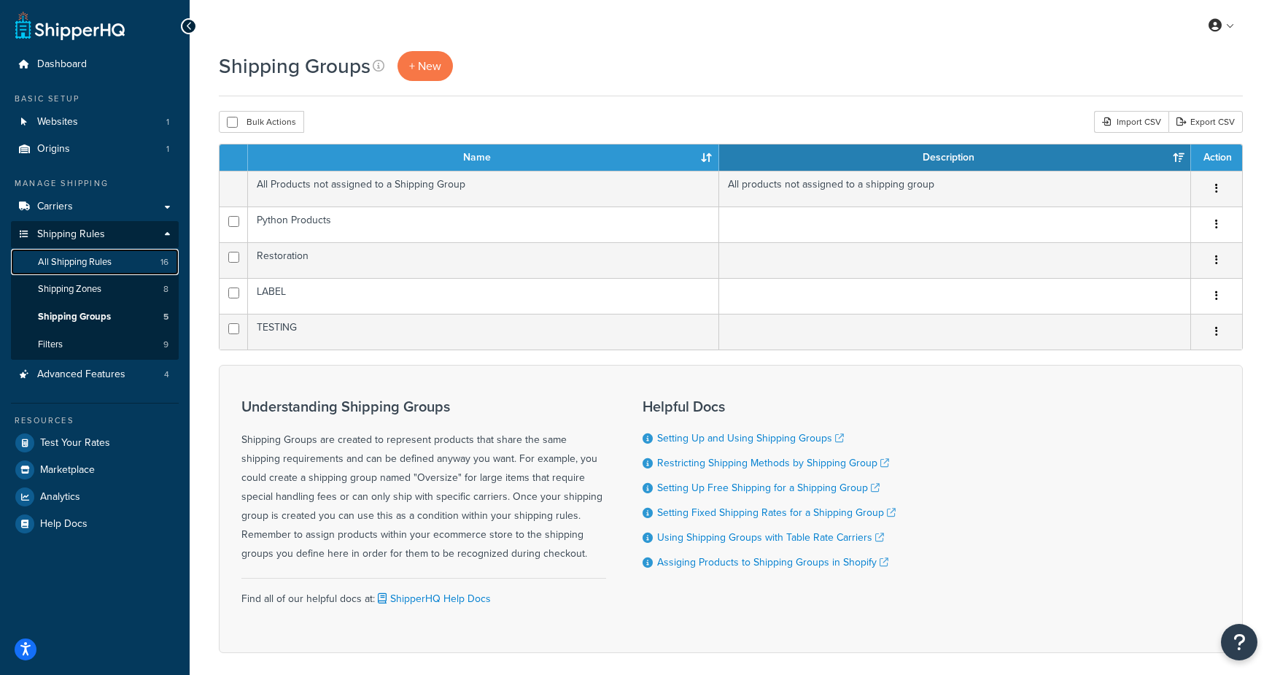
click at [96, 258] on span "All Shipping Rules" at bounding box center [75, 262] width 74 height 12
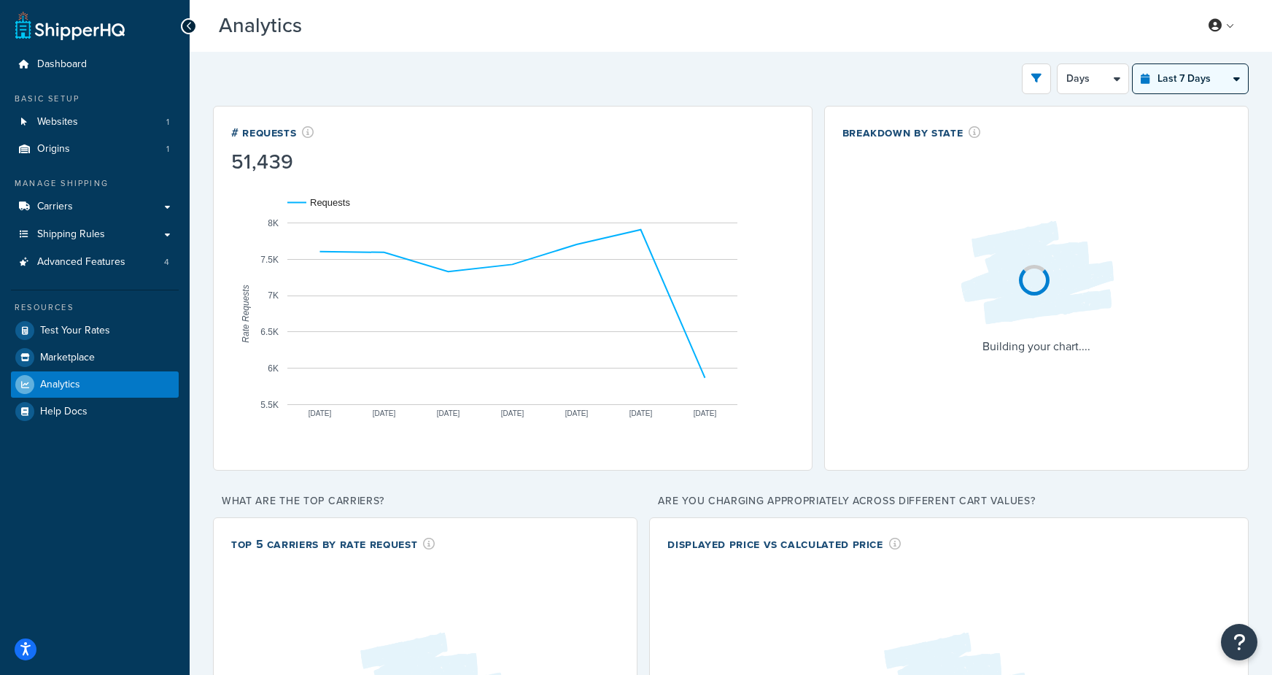
click at [1202, 77] on select "Last 24 Hours Last 7 Days Last 30 Days Last 3 Months Last 6 Months Last 12 Mont…" at bounding box center [1190, 78] width 115 height 29
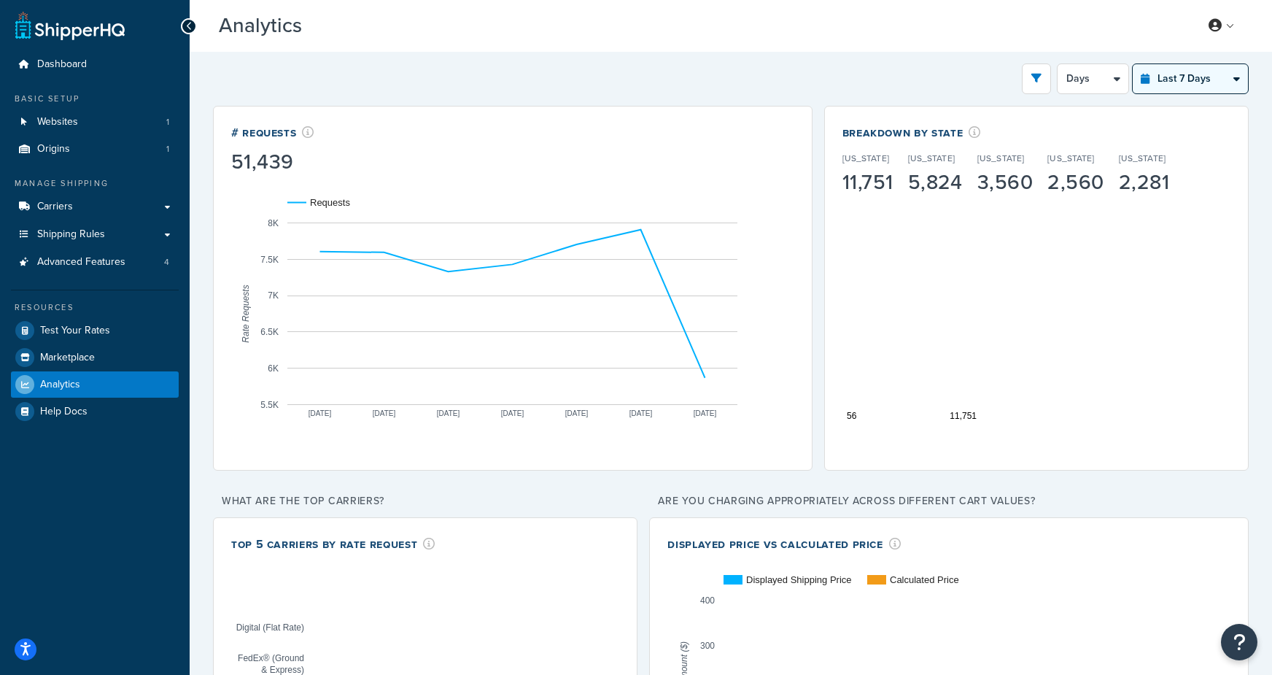
select select "last_year"
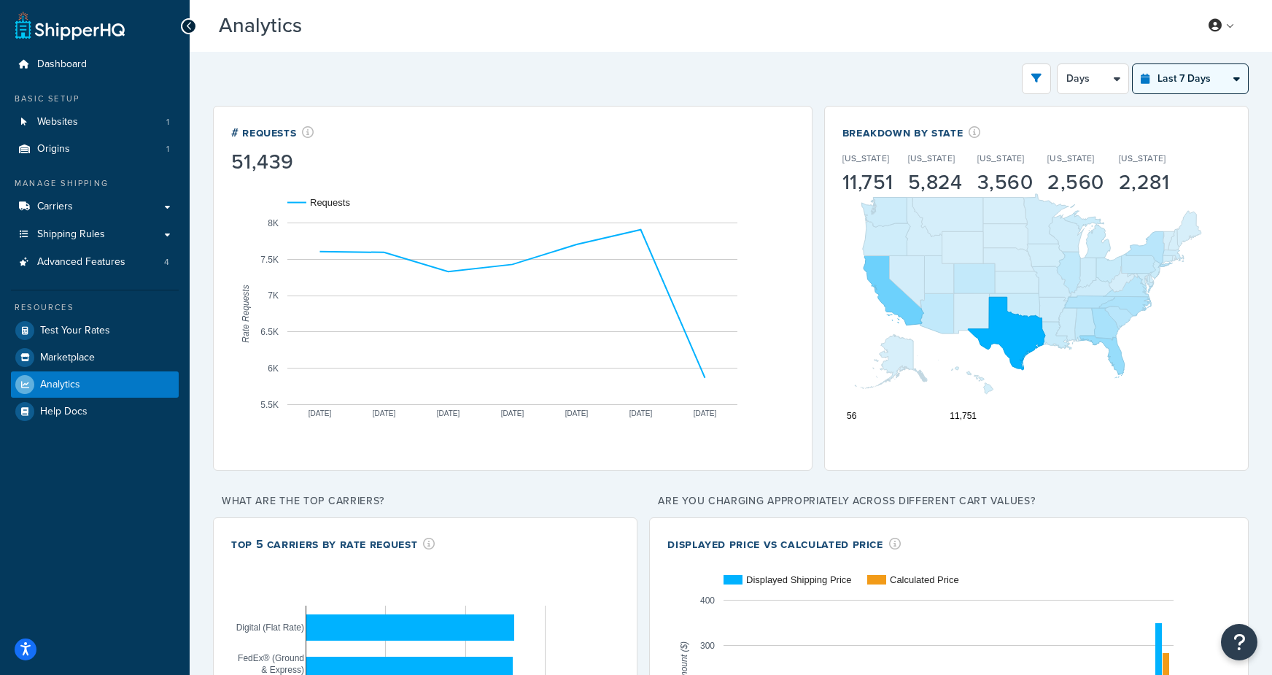
click at [1133, 64] on select "Last 24 Hours Last 7 Days Last 30 Days Last 3 Months Last 6 Months Last 12 Mont…" at bounding box center [1190, 78] width 115 height 29
select select "1M"
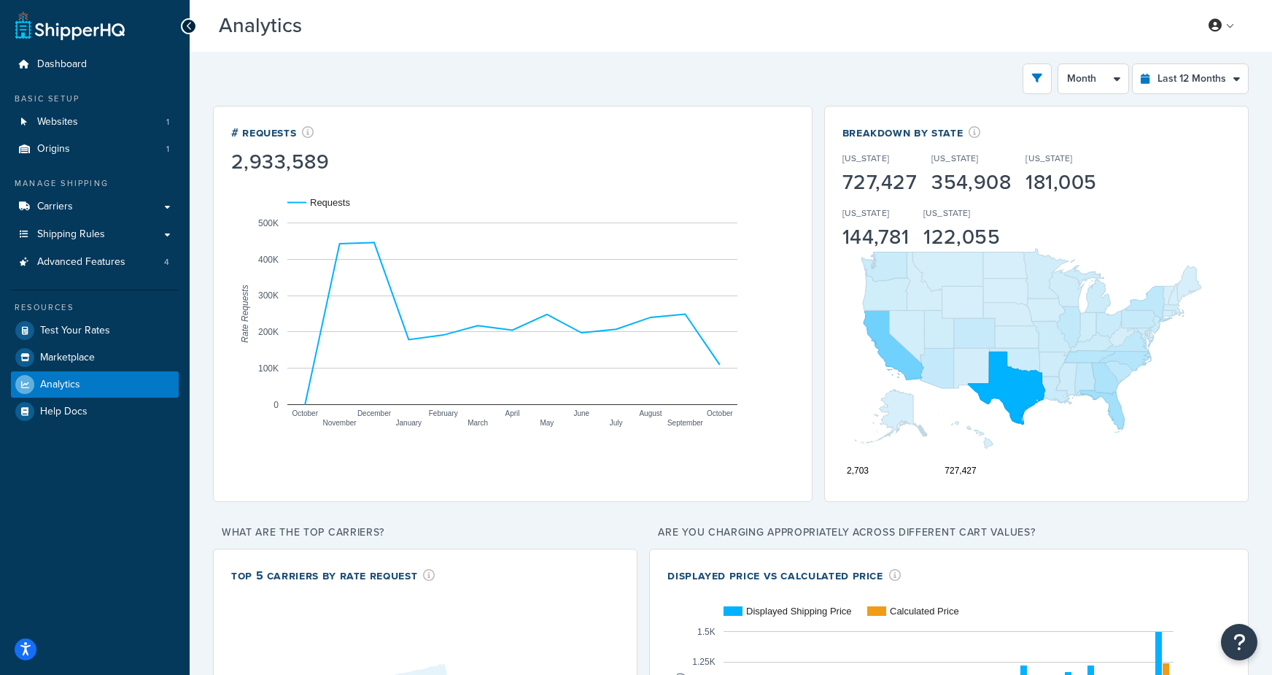
click at [814, 76] on div "Filters Website tecovas-3.myshopify.com Destination United States United Kingdo…" at bounding box center [731, 78] width 1036 height 31
click at [453, 81] on div "Filters Website tecovas-3.myshopify.com Destination United States United Kingdo…" at bounding box center [731, 78] width 1036 height 31
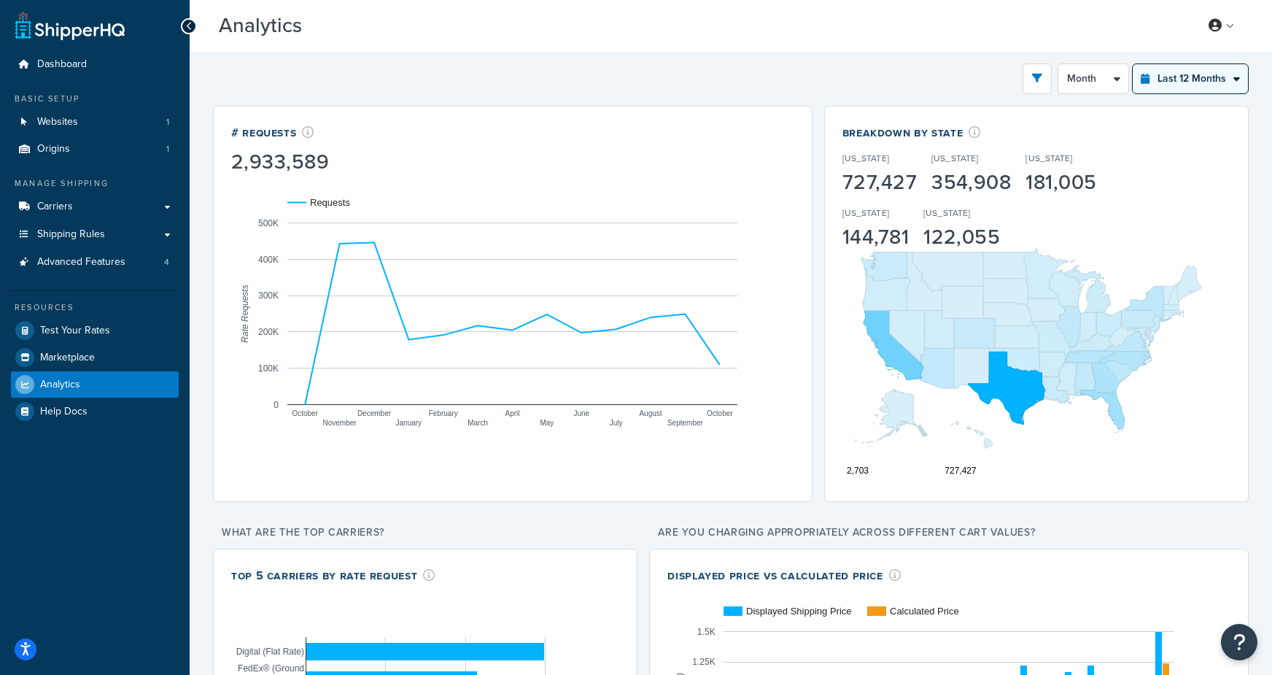
click at [1197, 89] on select "Last 24 Hours Last 7 Days Last 30 Days Last 3 Months Last 6 Months Last 12 Mont…" at bounding box center [1190, 78] width 115 height 29
select select "last_6_months"
click at [1133, 64] on select "Last 24 Hours Last 7 Days Last 30 Days Last 3 Months Last 6 Months Last 12 Mont…" at bounding box center [1190, 78] width 115 height 29
select select "1w"
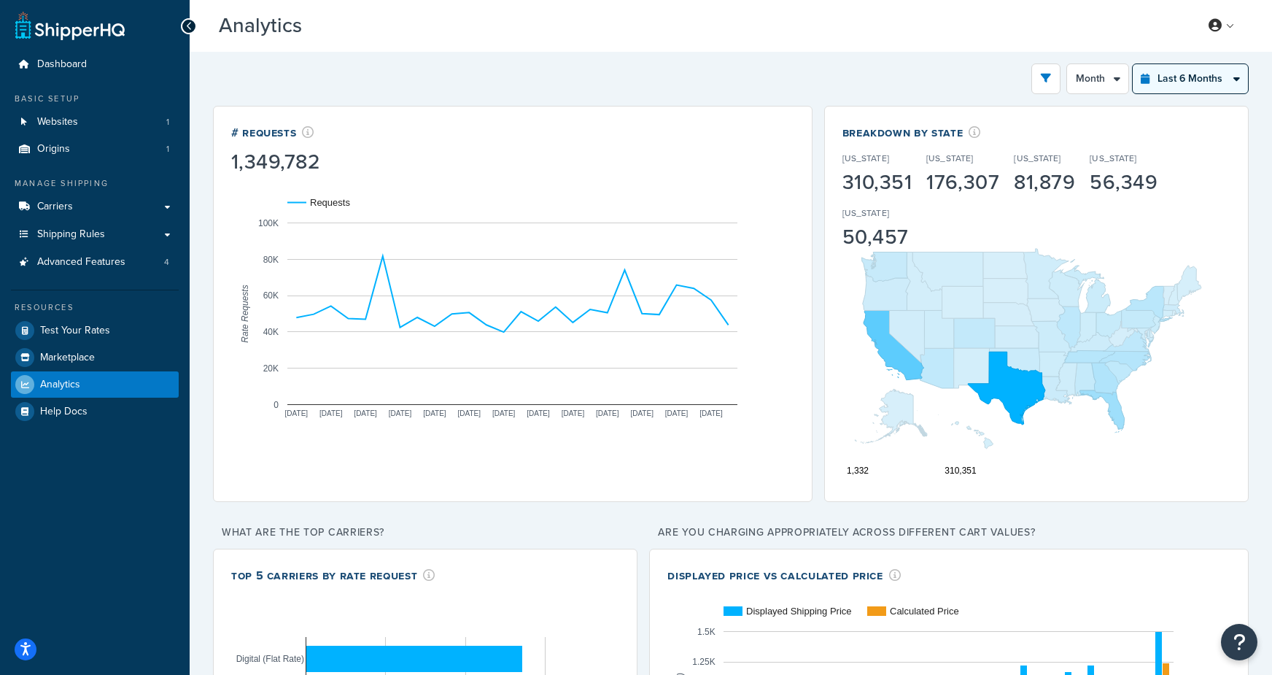
click at [1168, 76] on select "Last 24 Hours Last 7 Days Last 30 Days Last 3 Months Last 6 Months Last 12 Mont…" at bounding box center [1190, 78] width 115 height 29
select select "last_year"
click at [1133, 64] on select "Last 24 Hours Last 7 Days Last 30 Days Last 3 Months Last 6 Months Last 12 Mont…" at bounding box center [1190, 78] width 115 height 29
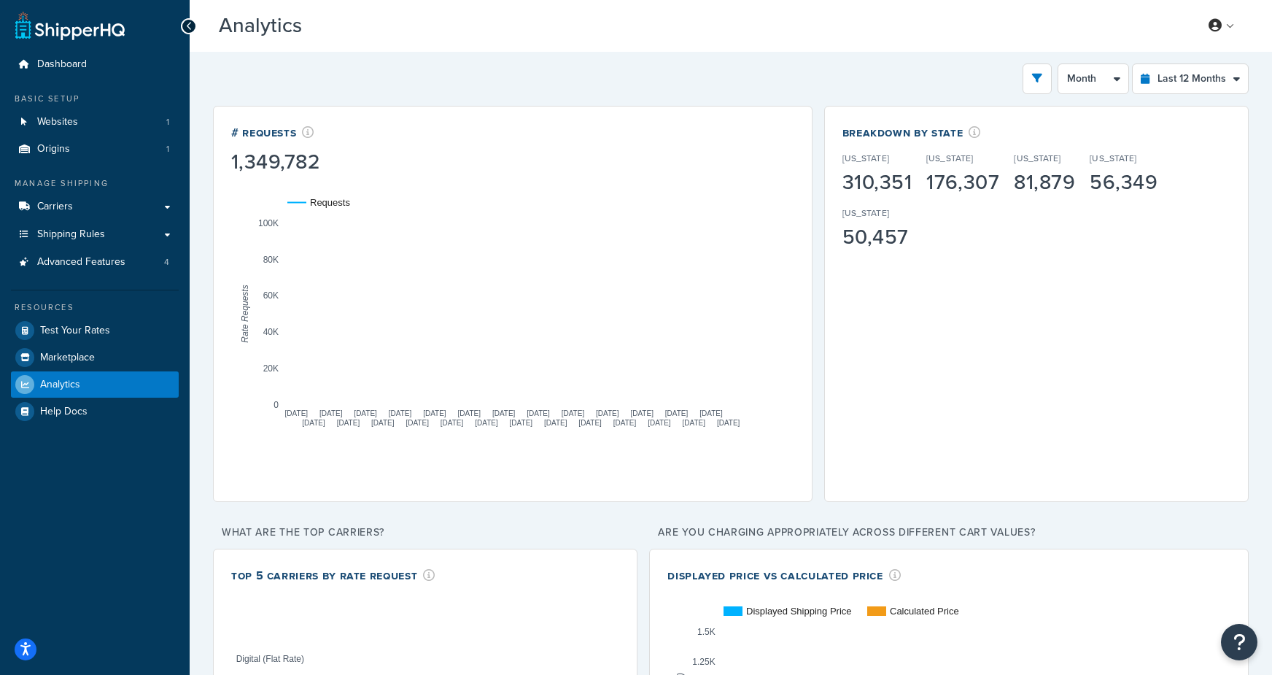
select select "1M"
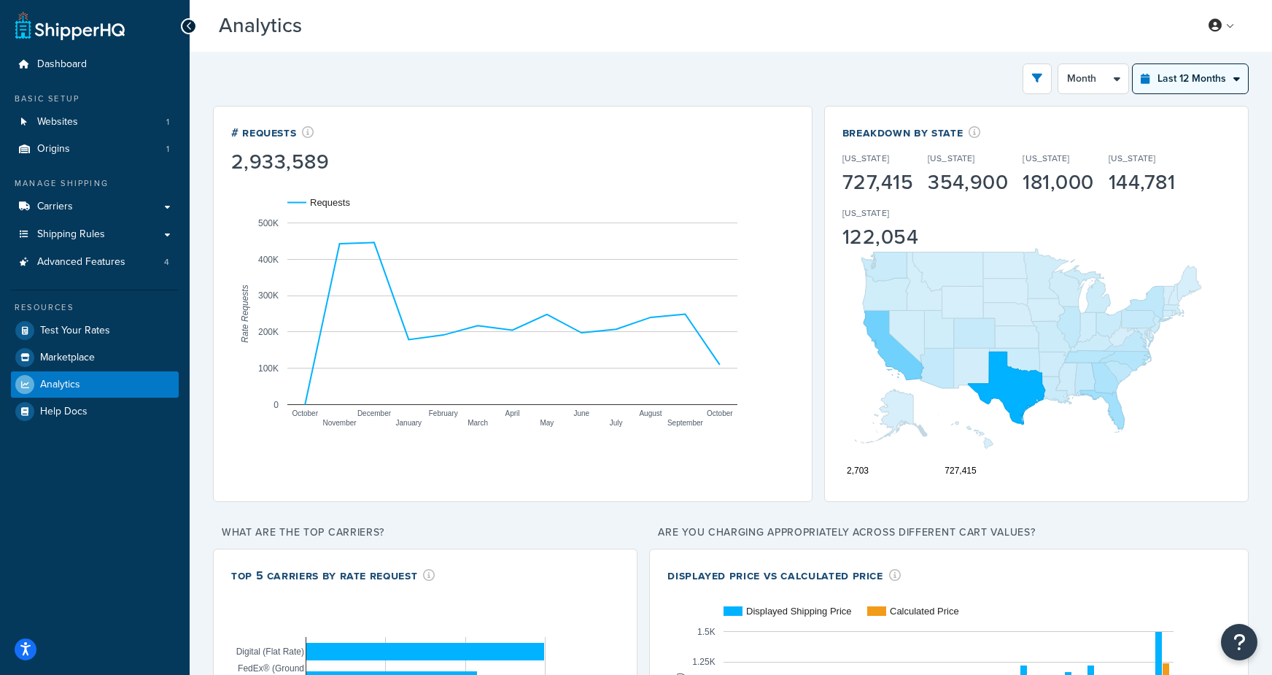
click at [1206, 79] on select "Last 24 Hours Last 7 Days Last 30 Days Last 3 Months Last 6 Months Last 12 Mont…" at bounding box center [1190, 78] width 115 height 29
select select "last_6_months"
click at [1133, 64] on select "Last 24 Hours Last 7 Days Last 30 Days Last 3 Months Last 6 Months Last 12 Mont…" at bounding box center [1190, 78] width 115 height 29
select select "1w"
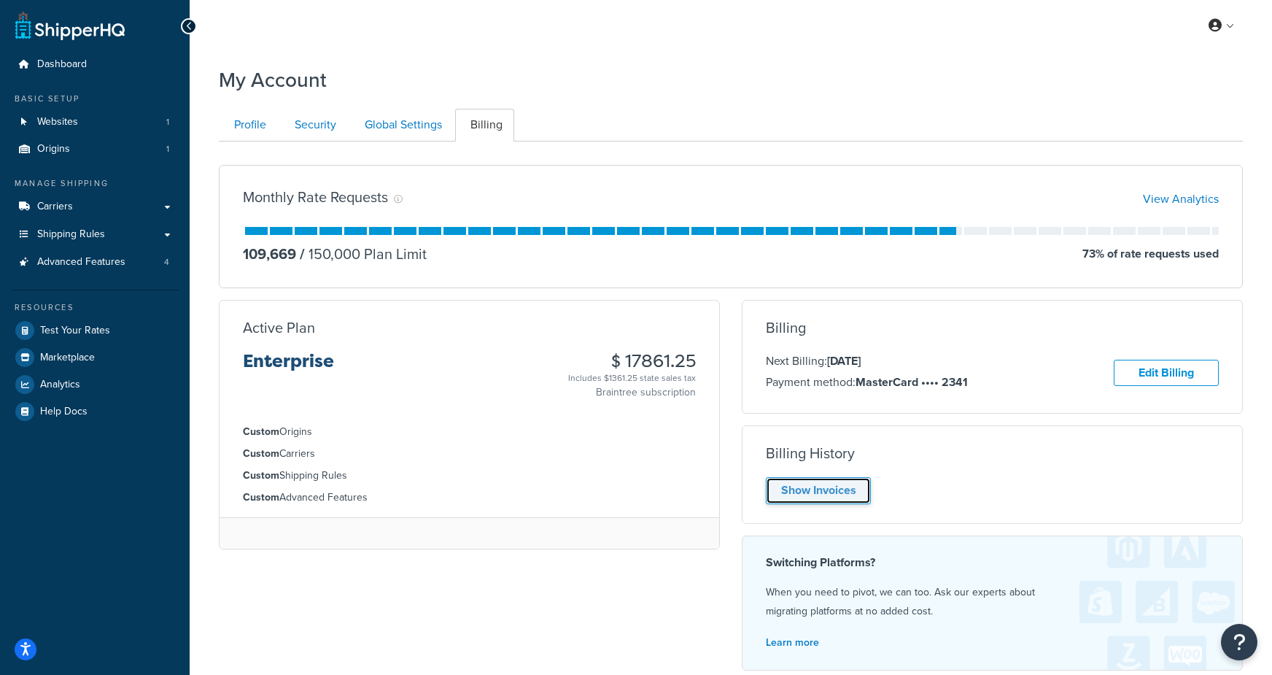
click at [828, 496] on link "Show Invoices" at bounding box center [818, 490] width 105 height 27
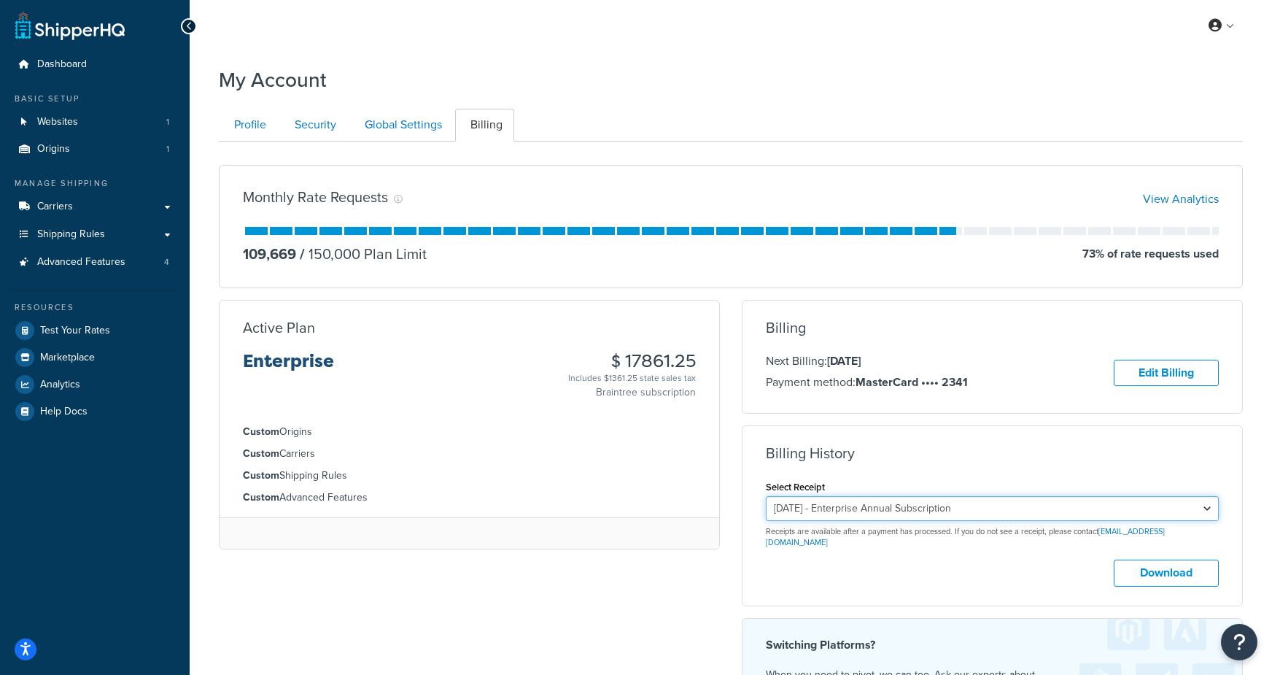
click at [950, 517] on select "[DATE] - Enterprise Annual Subscription [DATE] - Enterprise Annual Subscription…" at bounding box center [992, 508] width 453 height 25
click at [938, 493] on div "Select Receipt [DATE] - Enterprise Annual Subscription [DATE] - Enterprise Annu…" at bounding box center [992, 512] width 453 height 71
click at [928, 519] on select "[DATE] - Enterprise Annual Subscription [DATE] - Enterprise Annual Subscription…" at bounding box center [992, 508] width 453 height 25
click at [766, 497] on select "[DATE] - Enterprise Annual Subscription [DATE] - Enterprise Annual Subscription…" at bounding box center [992, 508] width 453 height 25
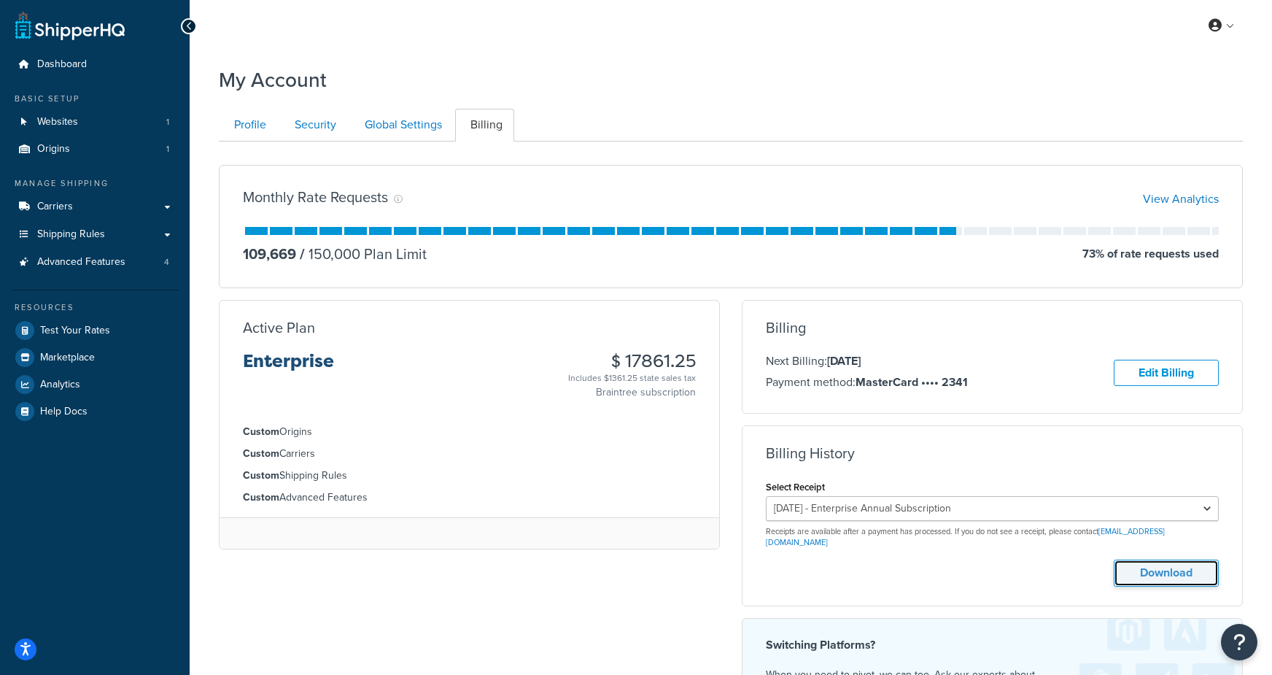
click at [1136, 567] on button "Download" at bounding box center [1166, 572] width 105 height 27
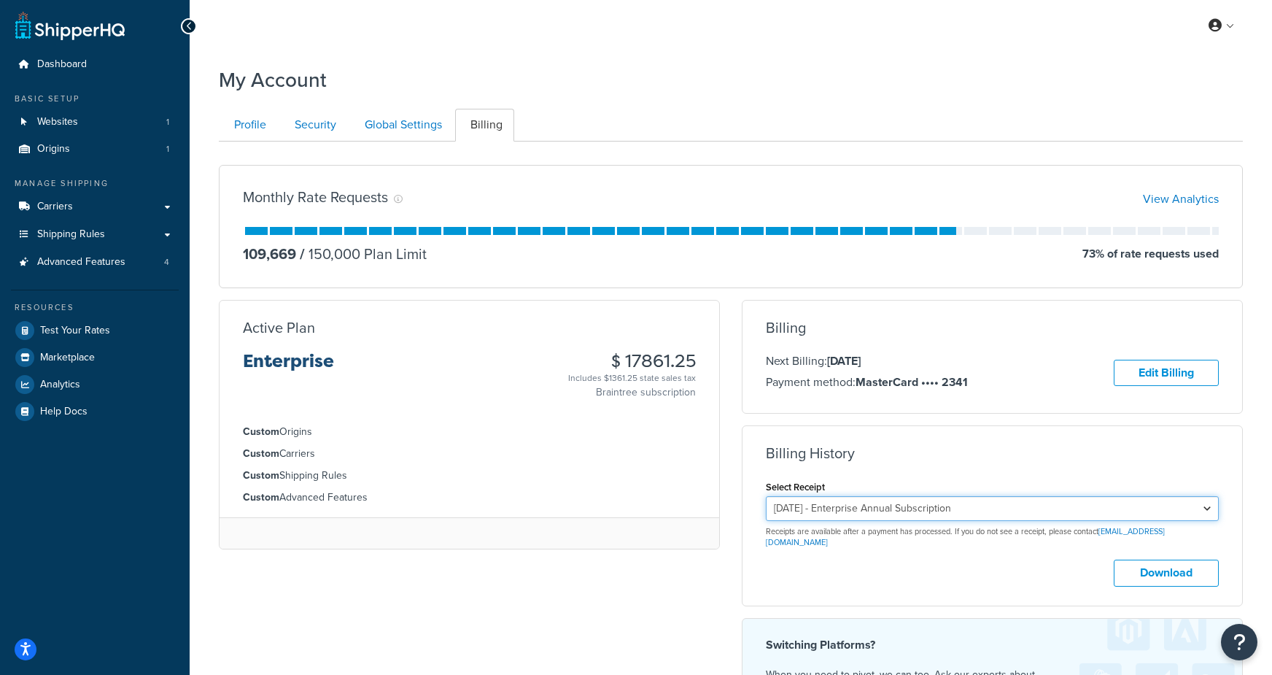
click at [902, 515] on select "[DATE] - Enterprise Annual Subscription [DATE] - Enterprise Annual Subscription…" at bounding box center [992, 508] width 453 height 25
select select "6zcv92b2"
click at [766, 497] on select "[DATE] - Enterprise Annual Subscription [DATE] - Enterprise Annual Subscription…" at bounding box center [992, 508] width 453 height 25
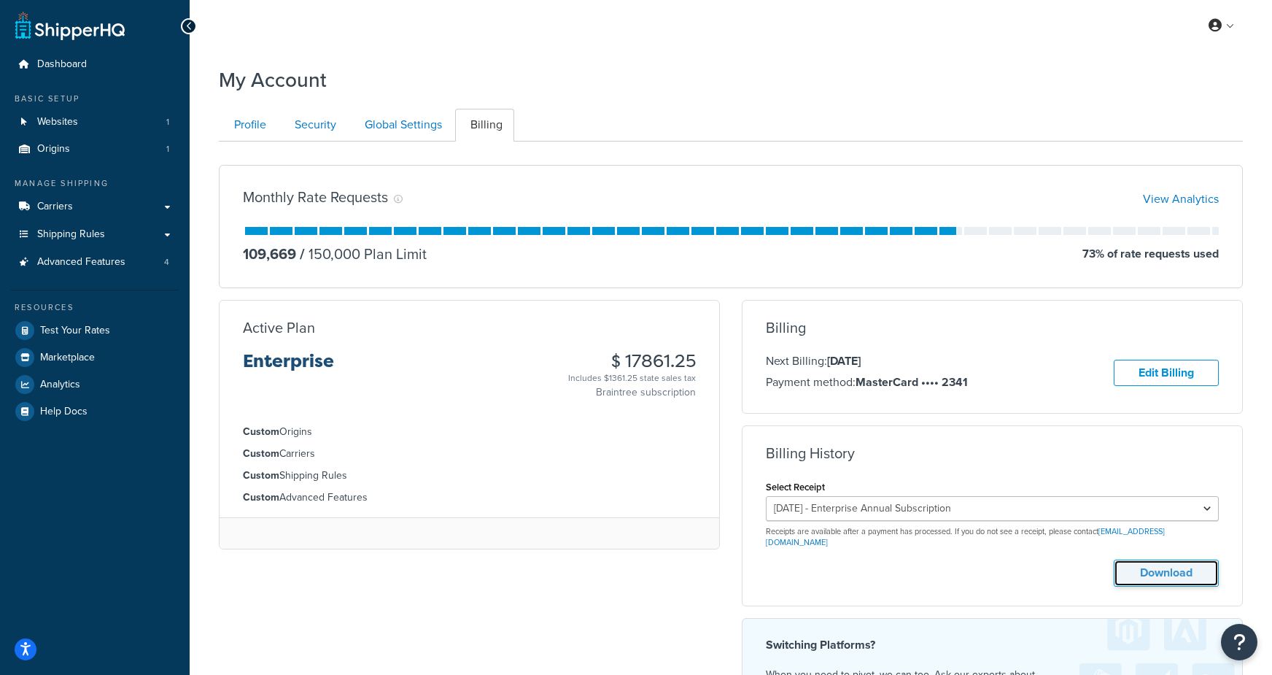
click at [1142, 559] on button "Download" at bounding box center [1166, 572] width 105 height 27
